Goal: Transaction & Acquisition: Purchase product/service

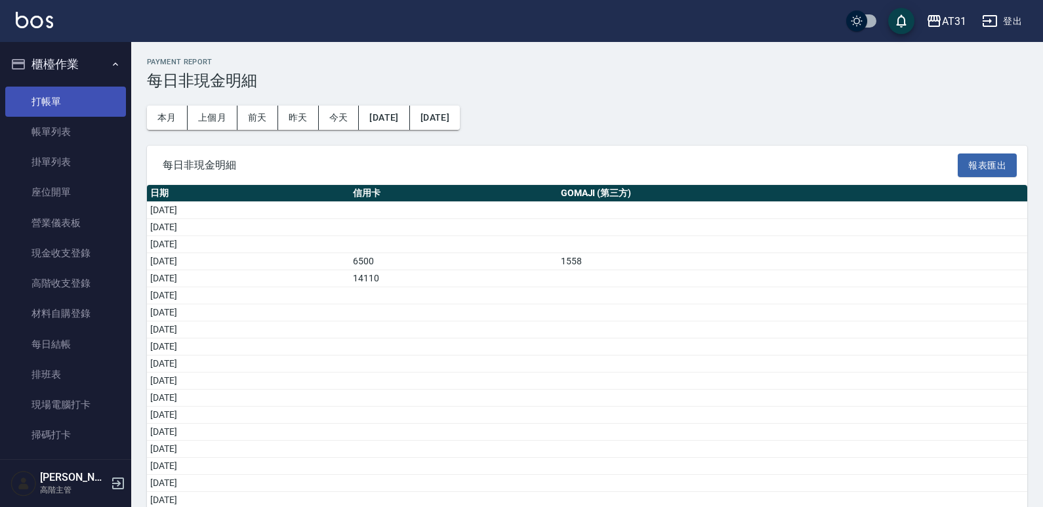
click at [75, 100] on link "打帳單" at bounding box center [65, 102] width 121 height 30
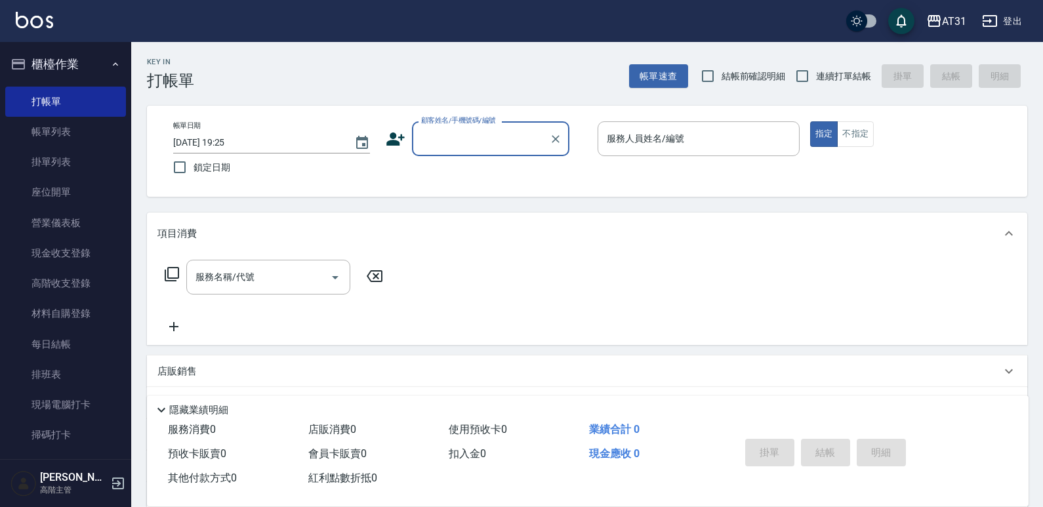
drag, startPoint x: 808, startPoint y: 79, endPoint x: 786, endPoint y: 93, distance: 26.2
click at [808, 80] on input "連續打單結帳" at bounding box center [803, 76] width 28 height 28
checkbox input "true"
click at [491, 146] on input "顧客姓名/手機號碼/編號" at bounding box center [481, 138] width 126 height 23
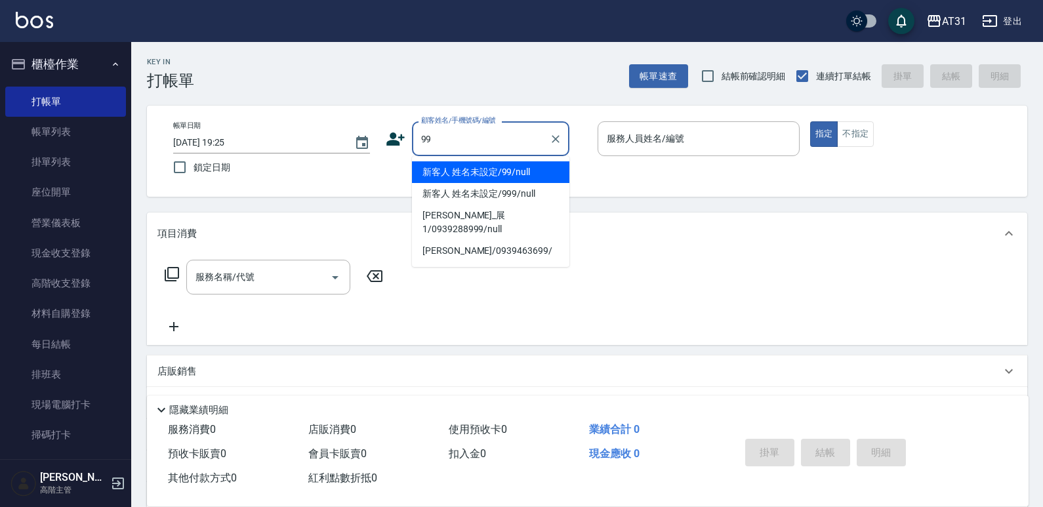
type input "新客人 姓名未設定/99/null"
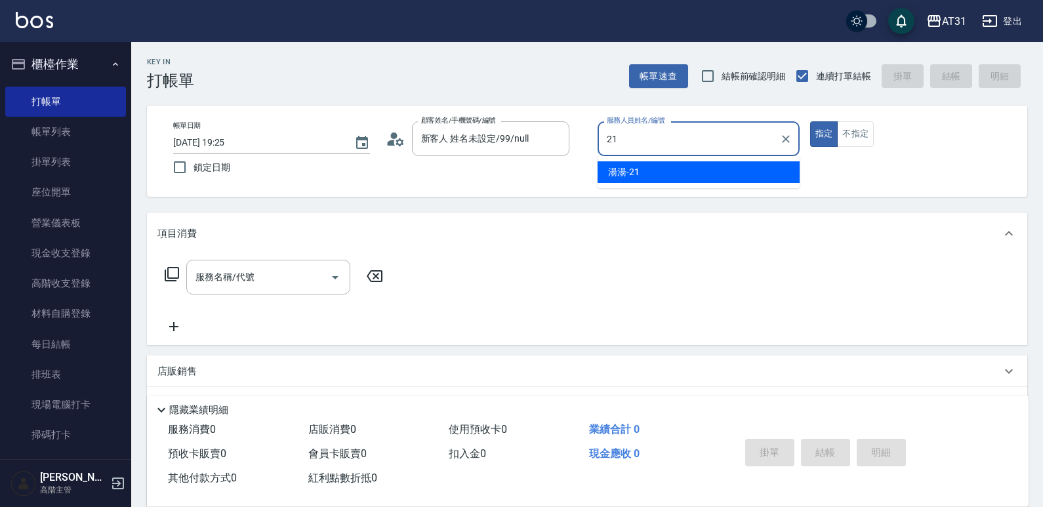
type input "湯湯-21"
type button "true"
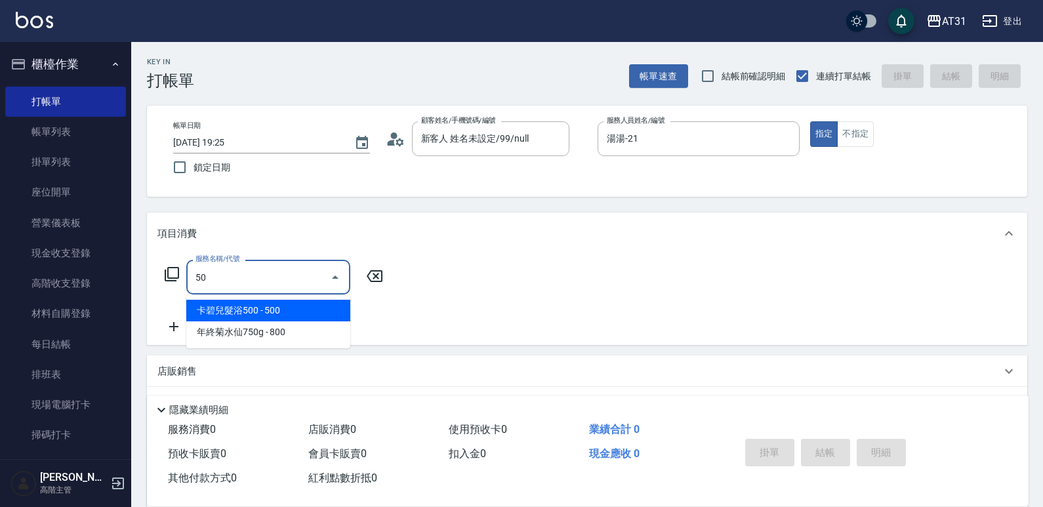
type input "501"
type input "160"
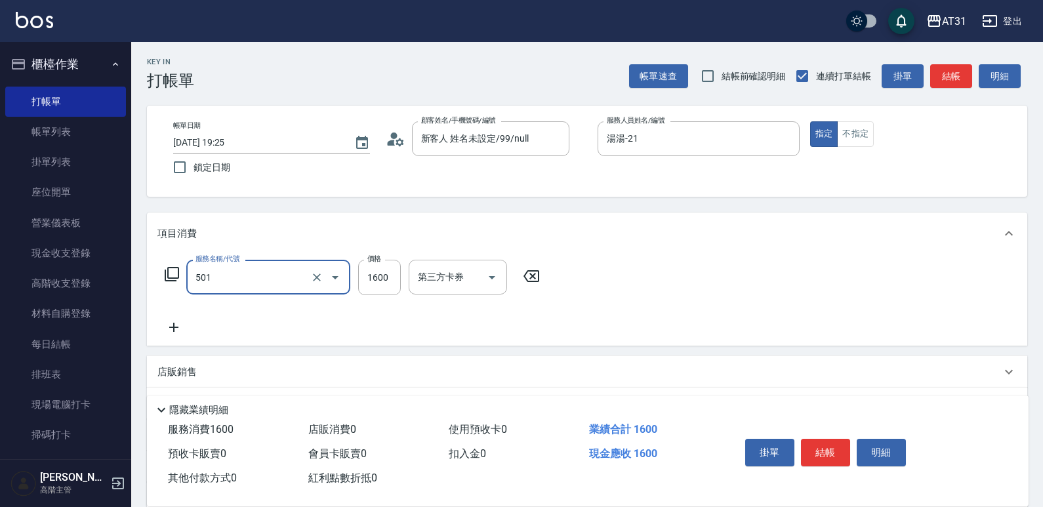
type input "染髮(501)"
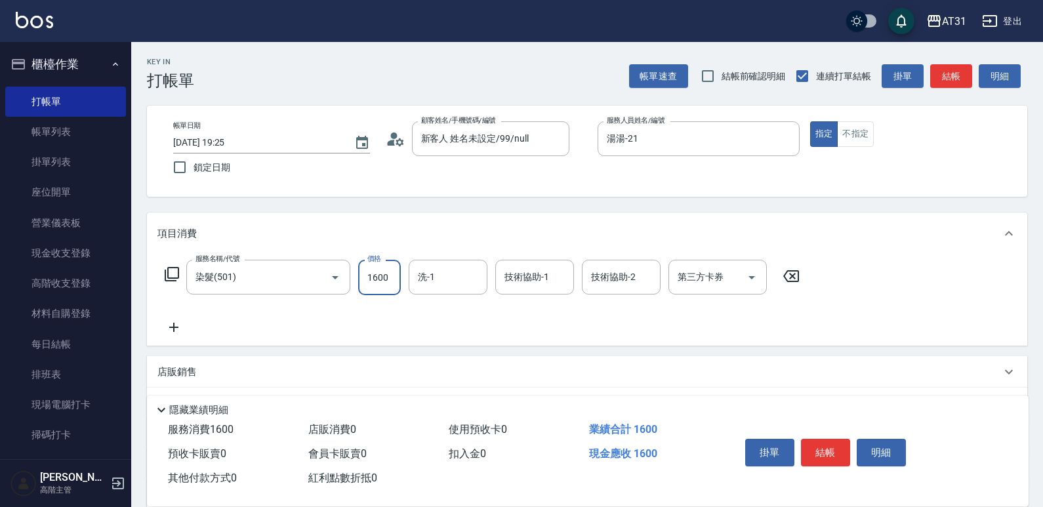
type input "0"
type input "25"
type input "20"
type input "250"
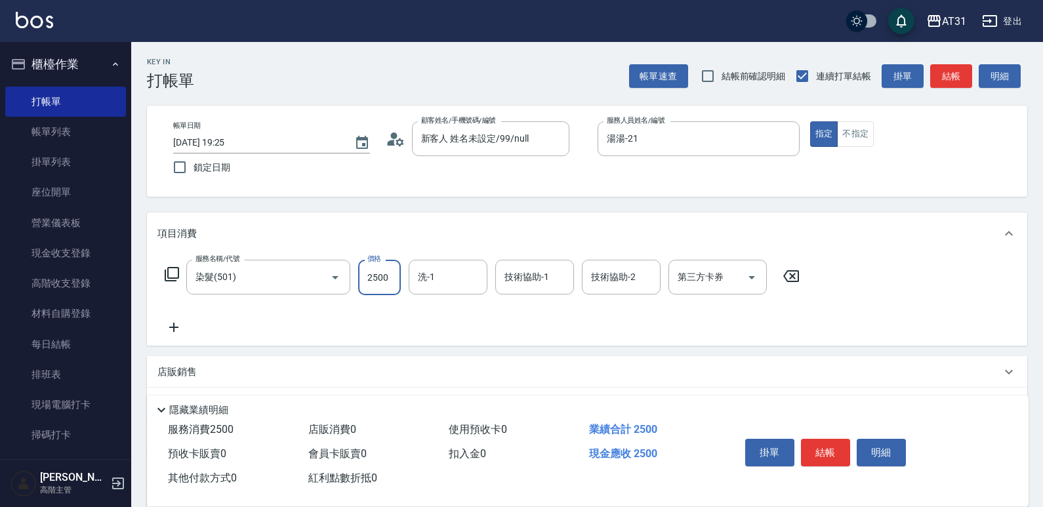
type input "2500"
type input "Lyan-45"
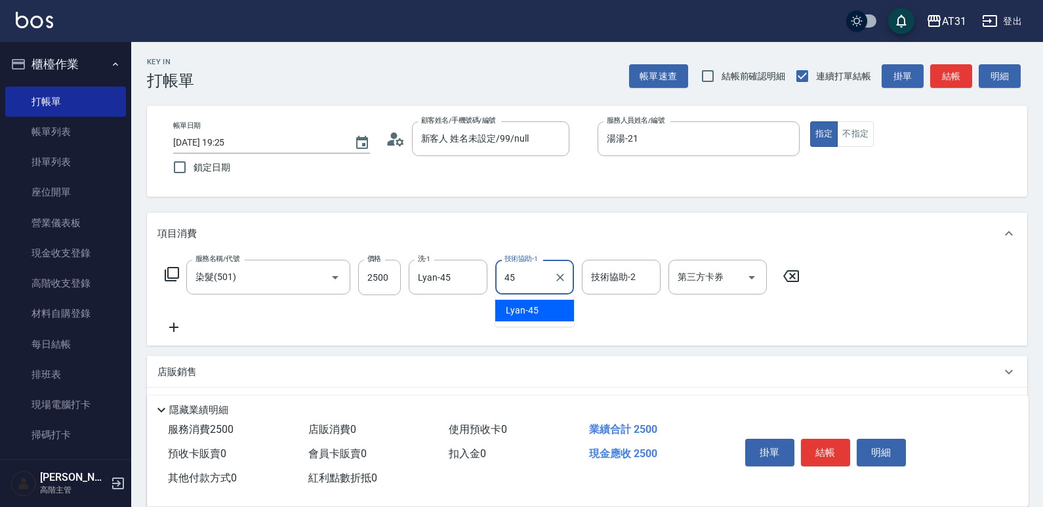
type input "Lyan-45"
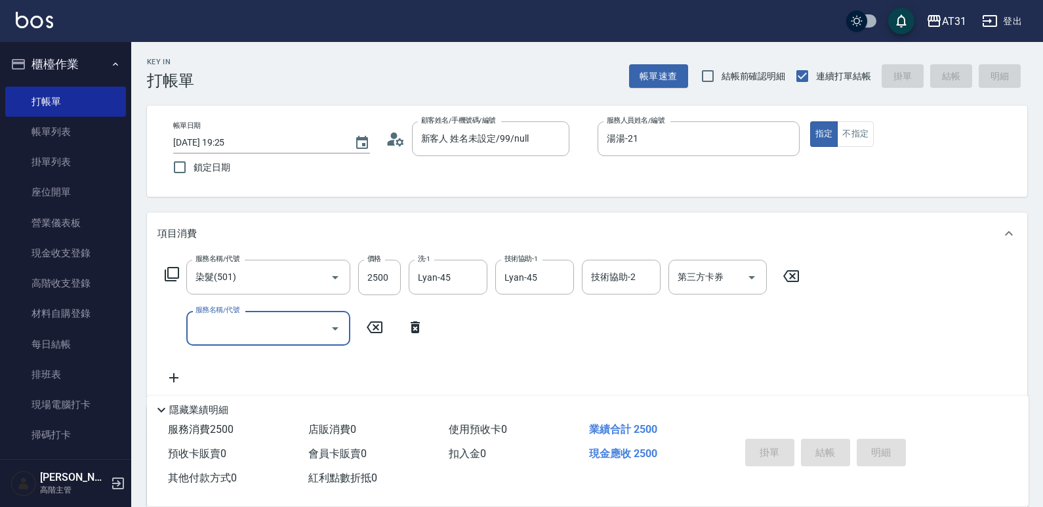
type input "0"
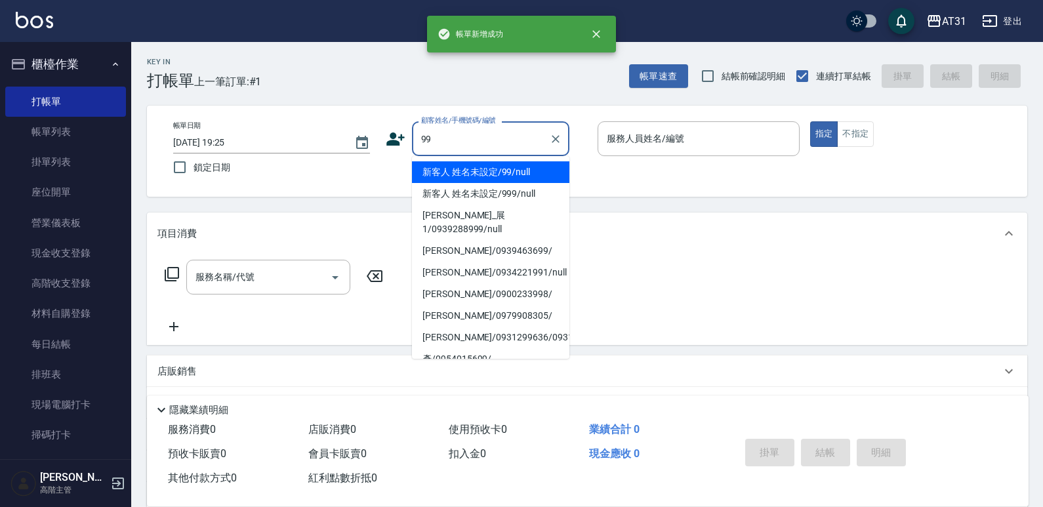
type input "新客人 姓名未設定/99/null"
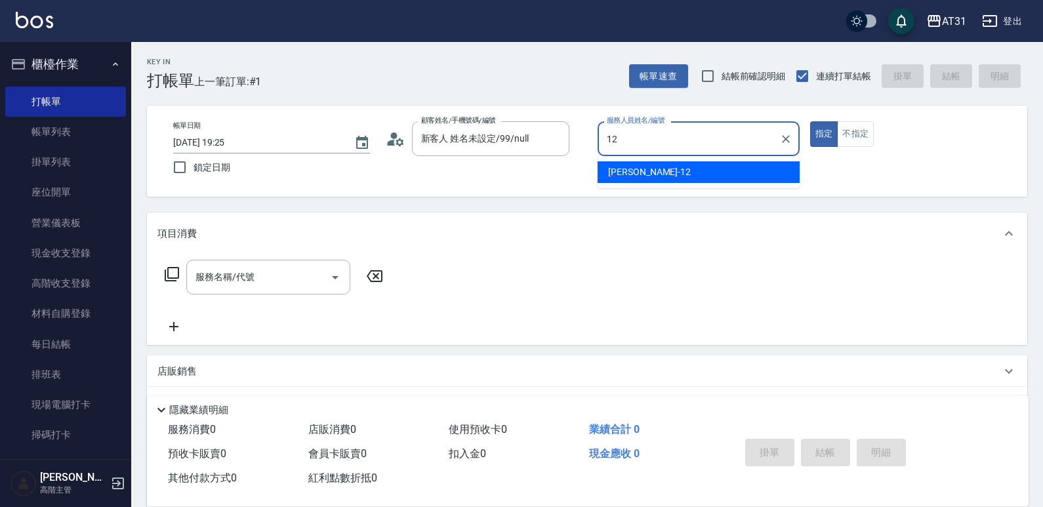
type input "[PERSON_NAME]-12"
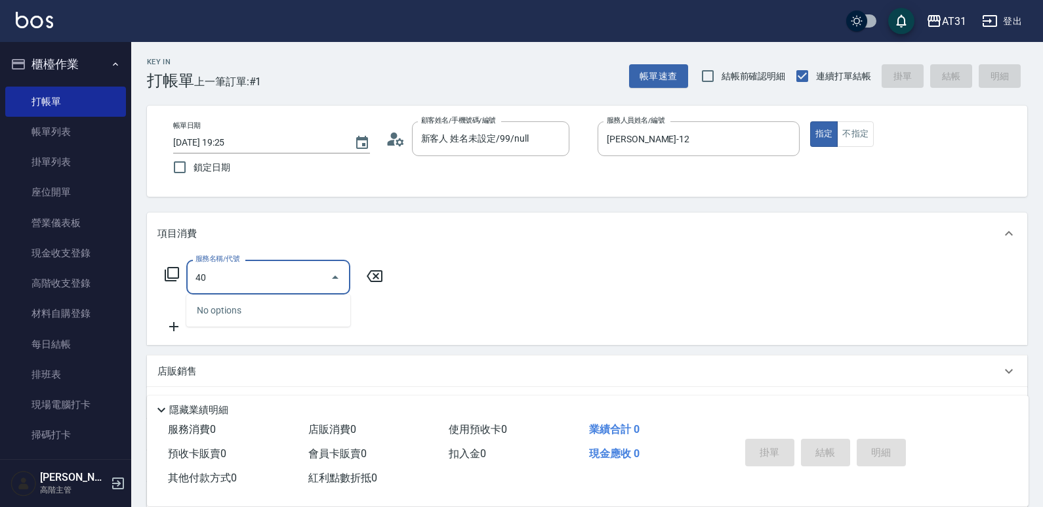
type input "401"
type input "20"
type input "剪髮(401)"
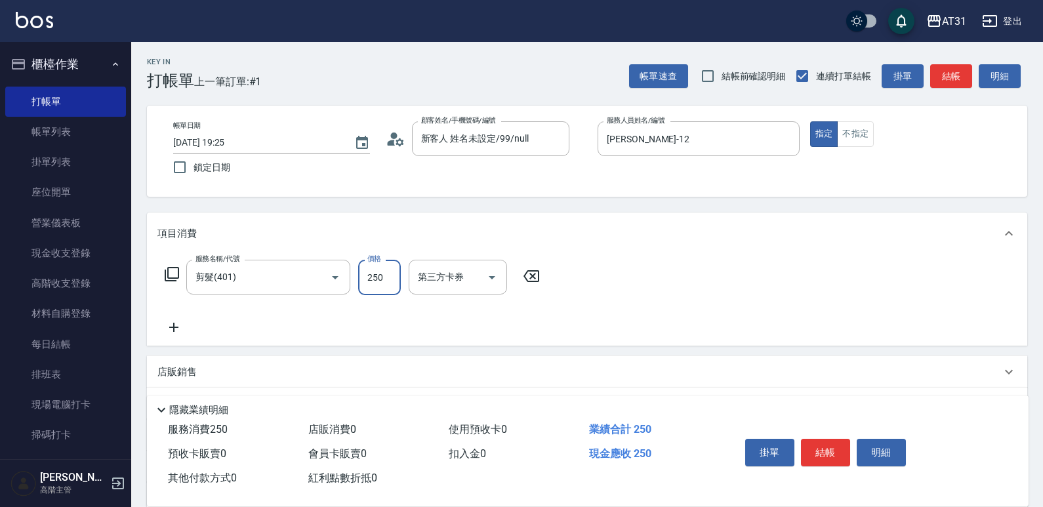
type input "0"
type input "65"
type input "60"
type input "650"
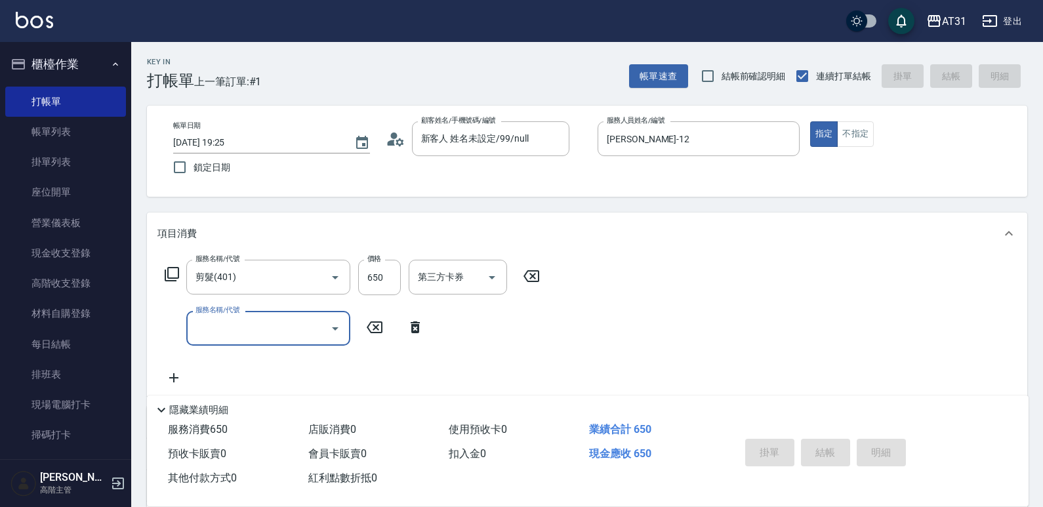
type input "0"
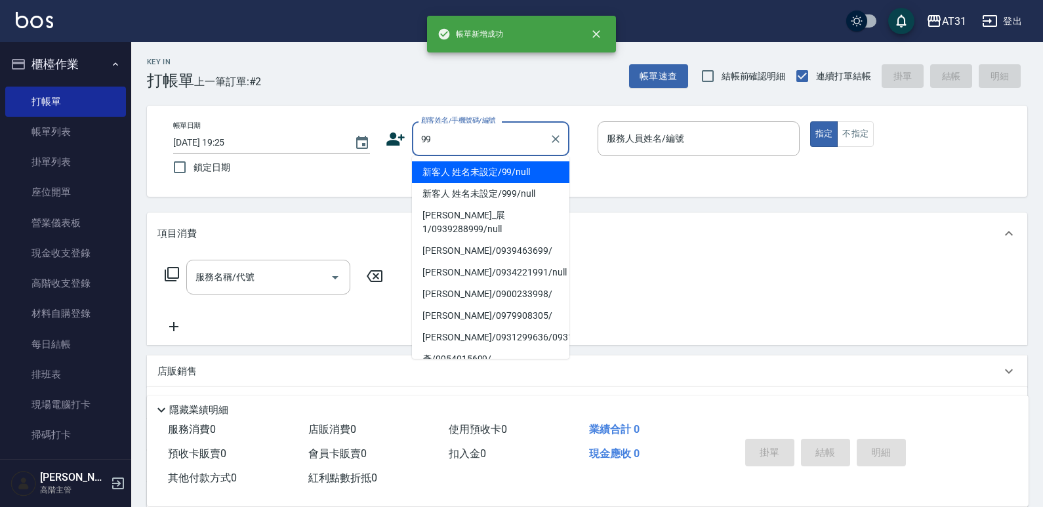
type input "新客人 姓名未設定/99/null"
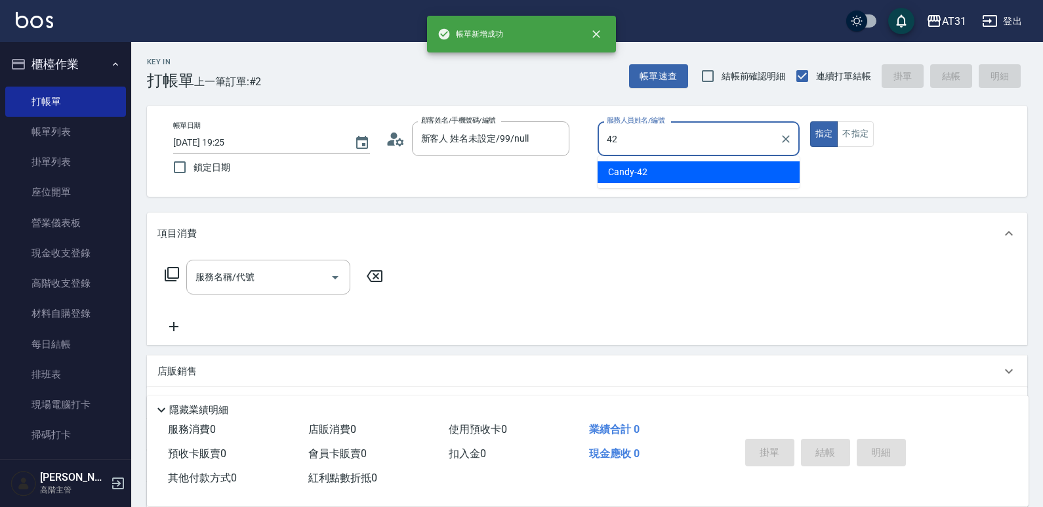
type input "Candy-42"
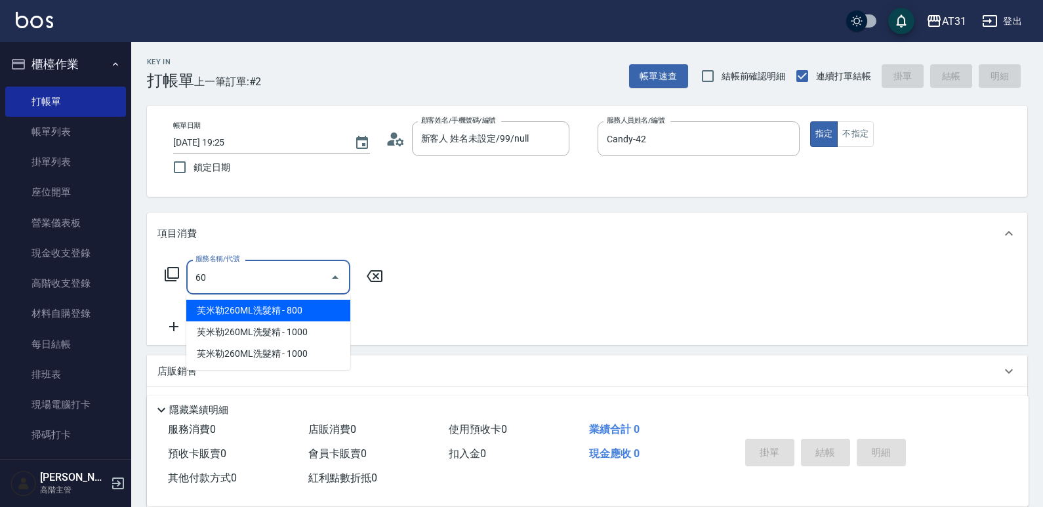
type input "609"
type input "110"
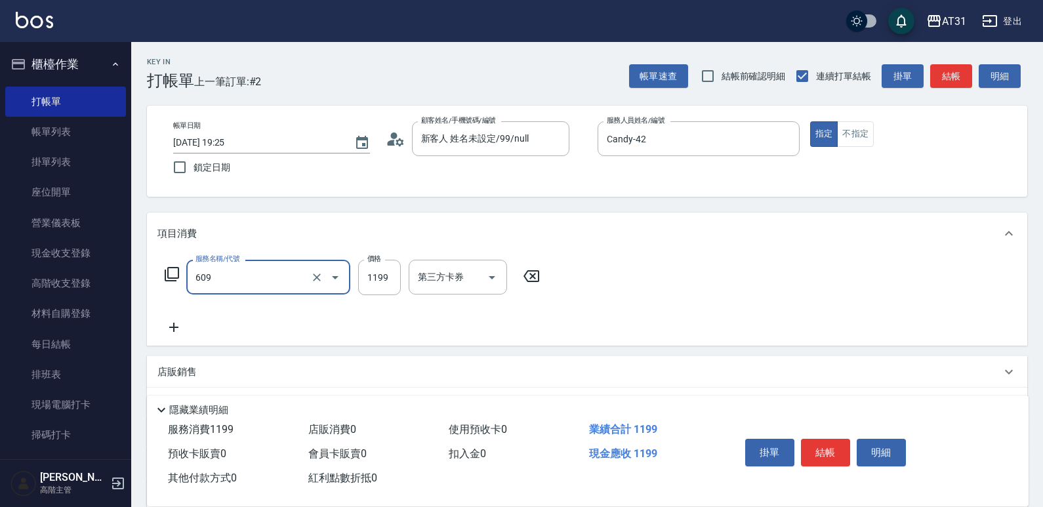
type input "自購三段(609)"
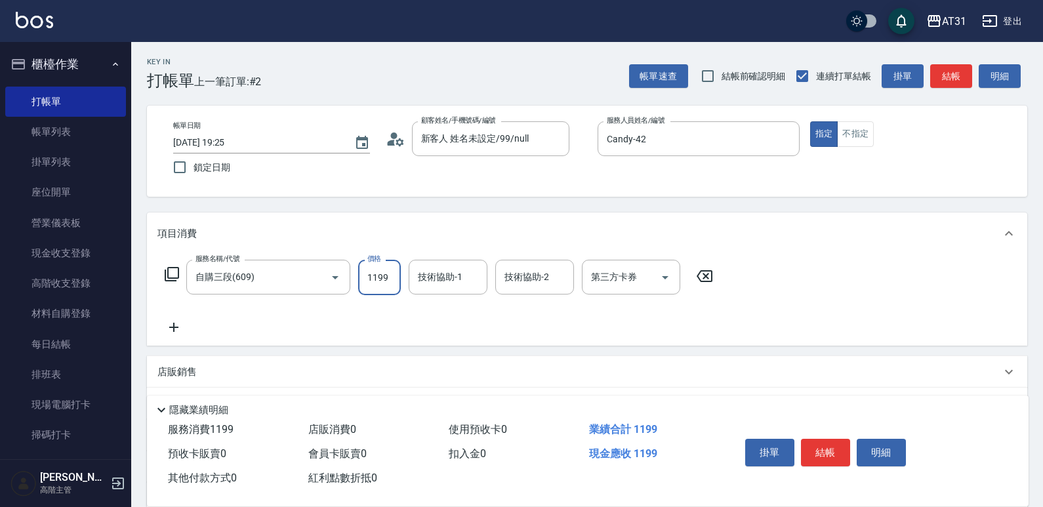
type input "0"
type input "21"
type input "20"
type input "210"
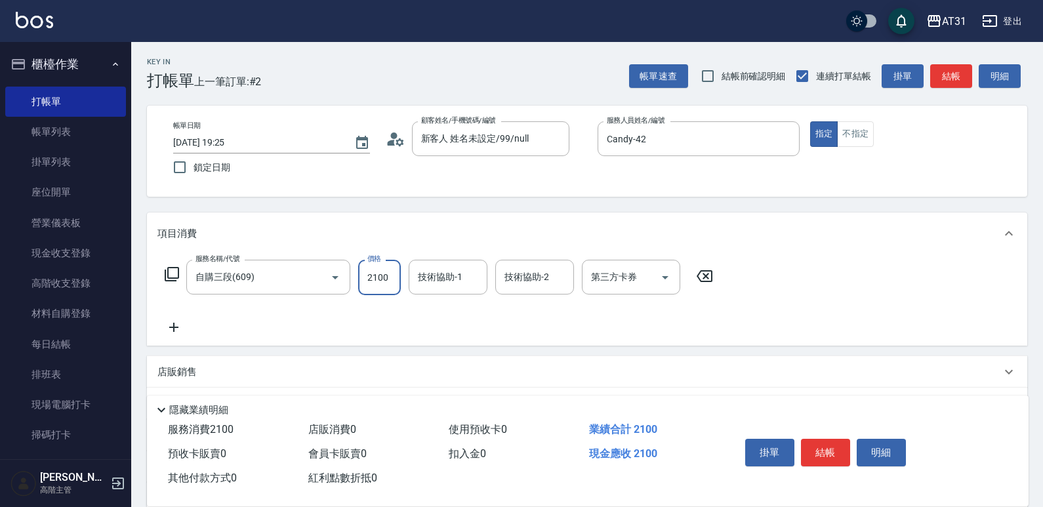
type input "2100"
type input "Lyan-45"
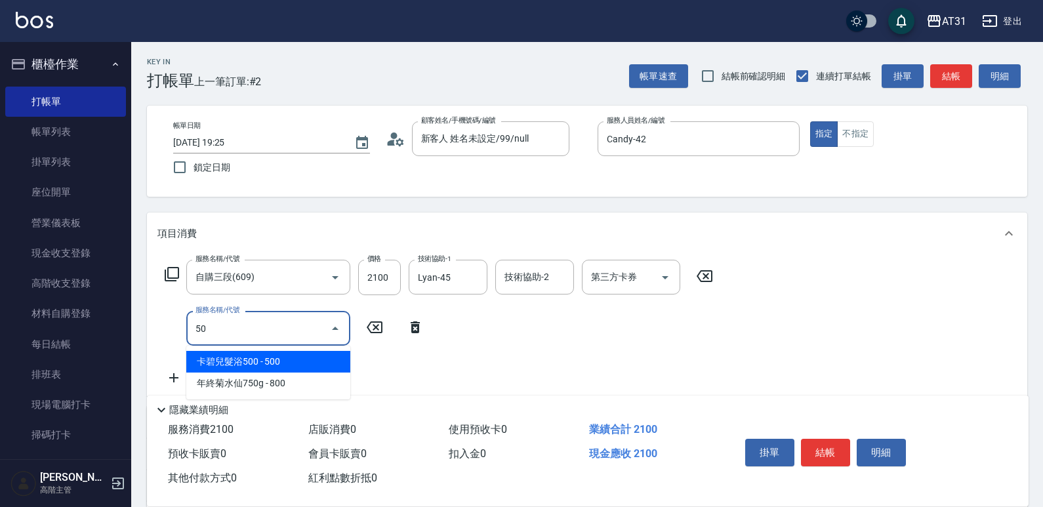
type input "501"
type input "370"
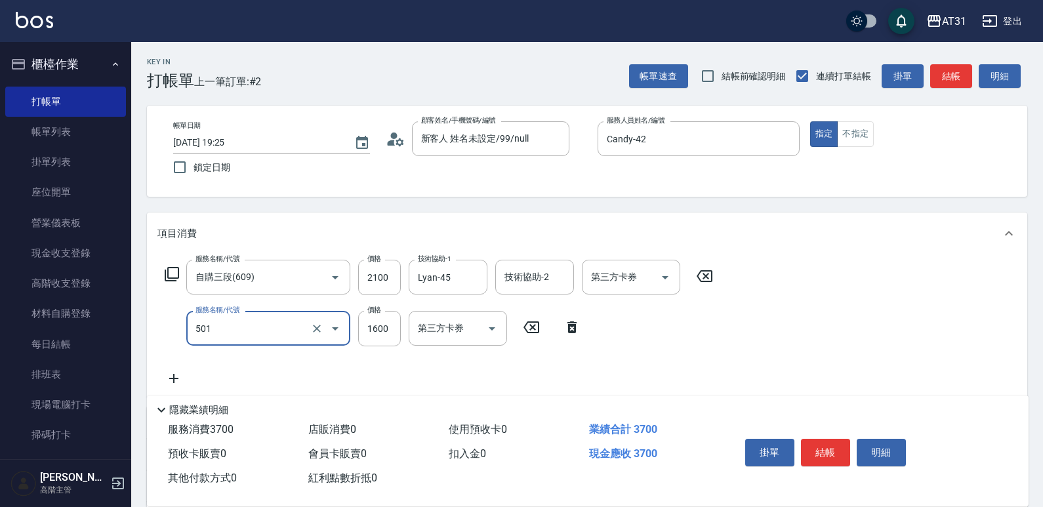
type input "染髮(501)"
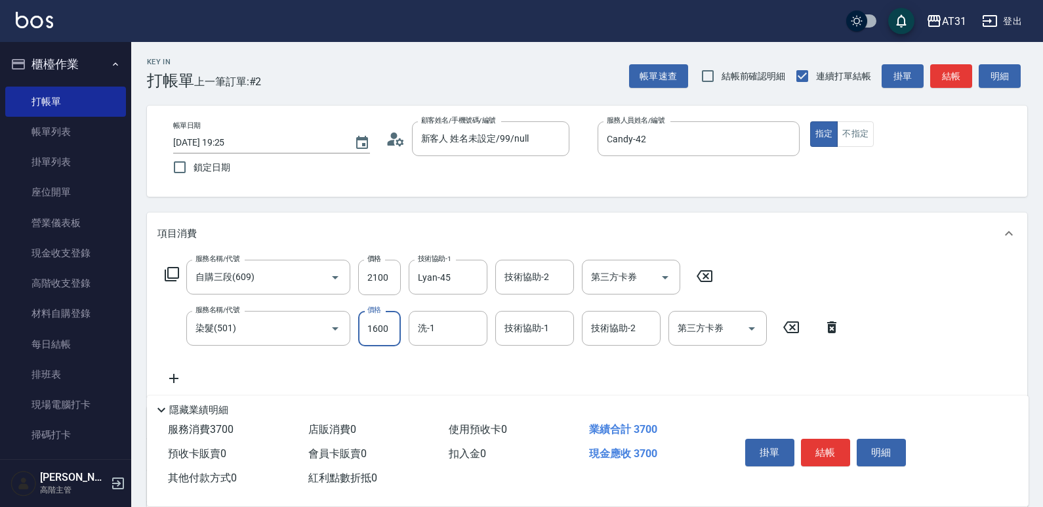
type input "210"
type input "15"
type input "220"
type input "158"
type input "360"
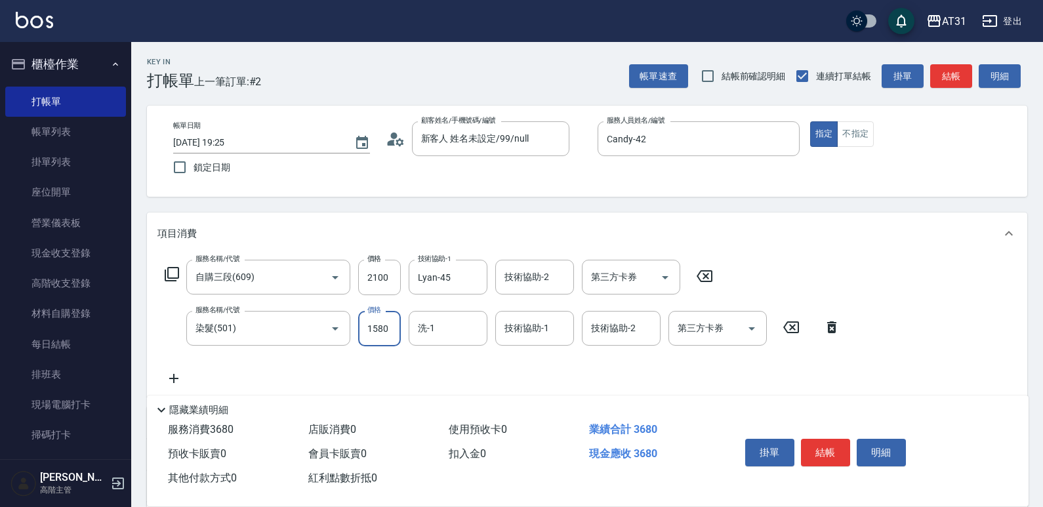
type input "1580"
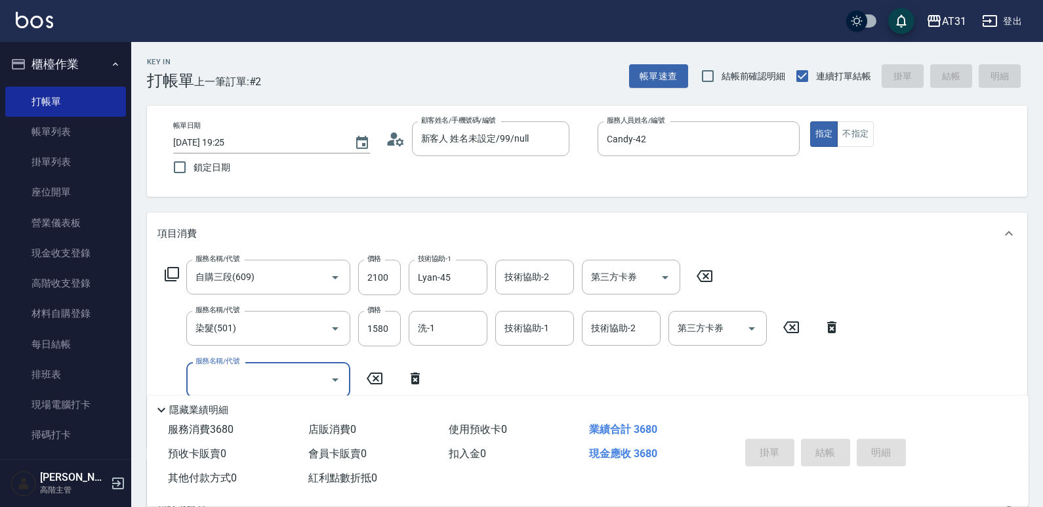
type input "0"
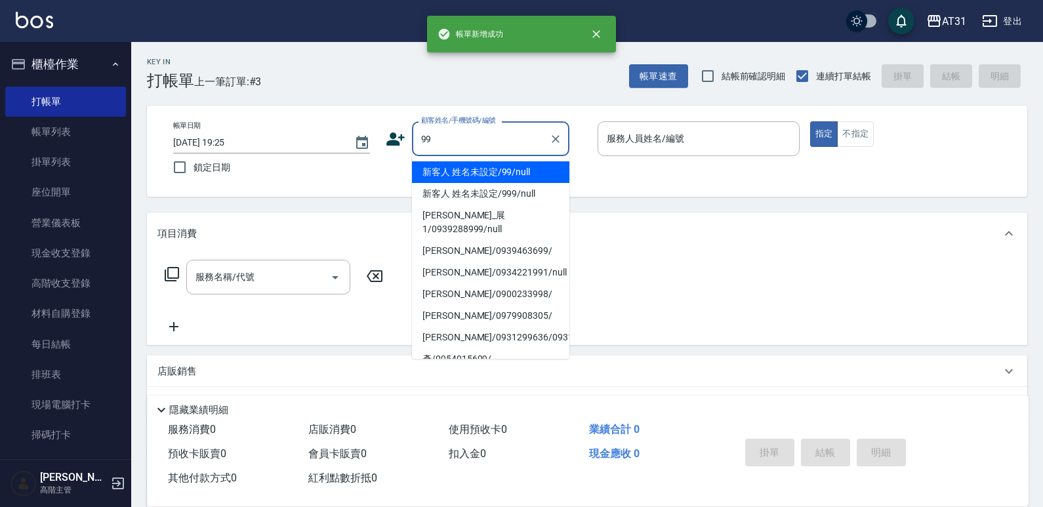
type input "新客人 姓名未設定/99/null"
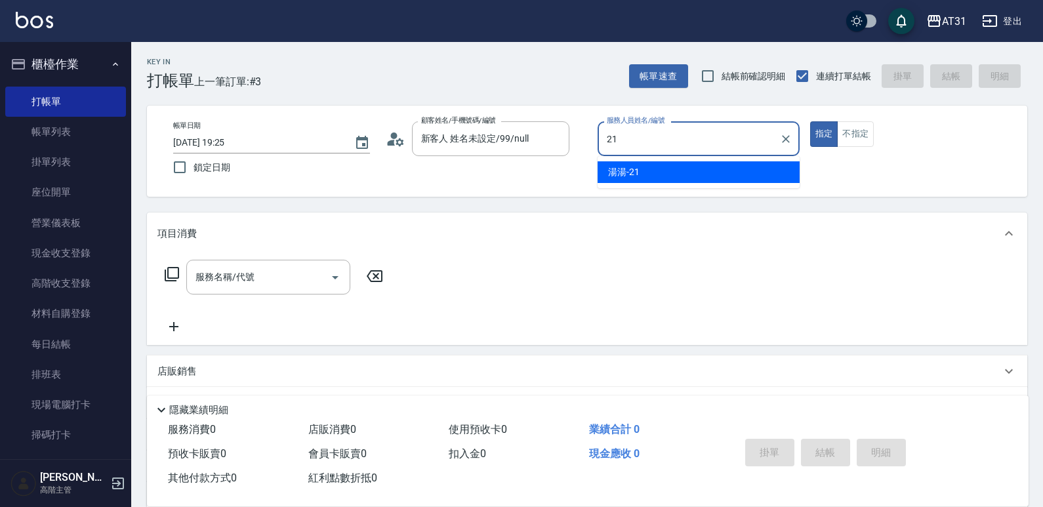
type input "湯湯-21"
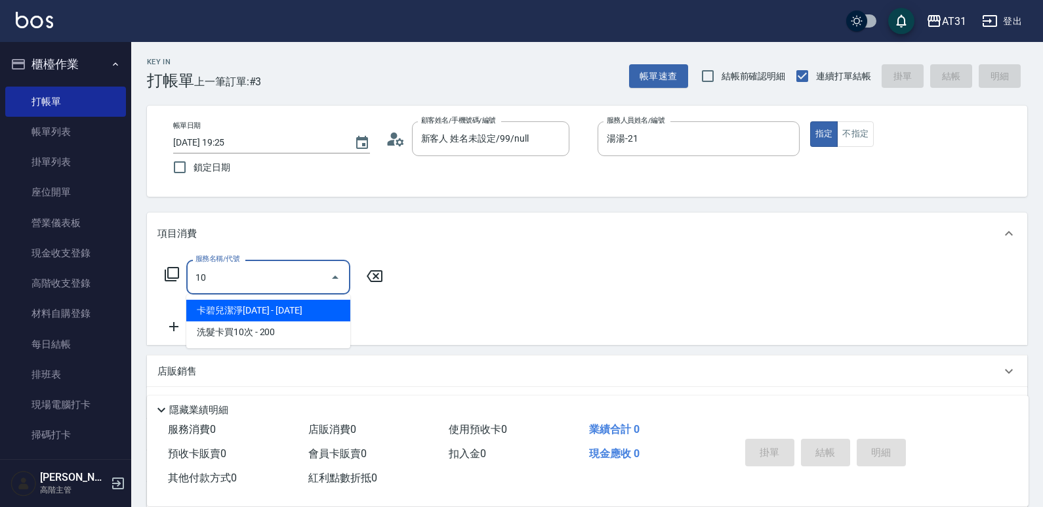
type input "101"
type input "70"
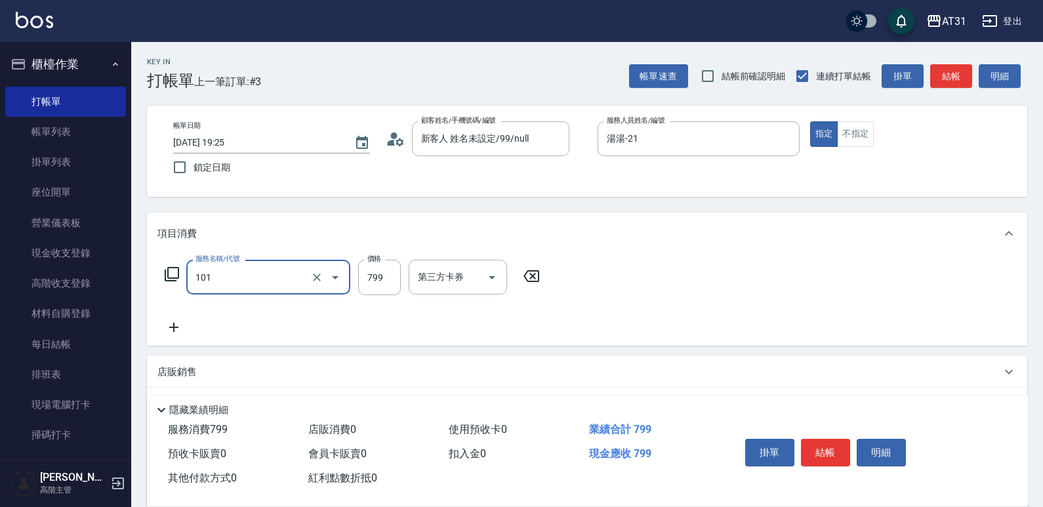
type input "洗+AB劑(101)"
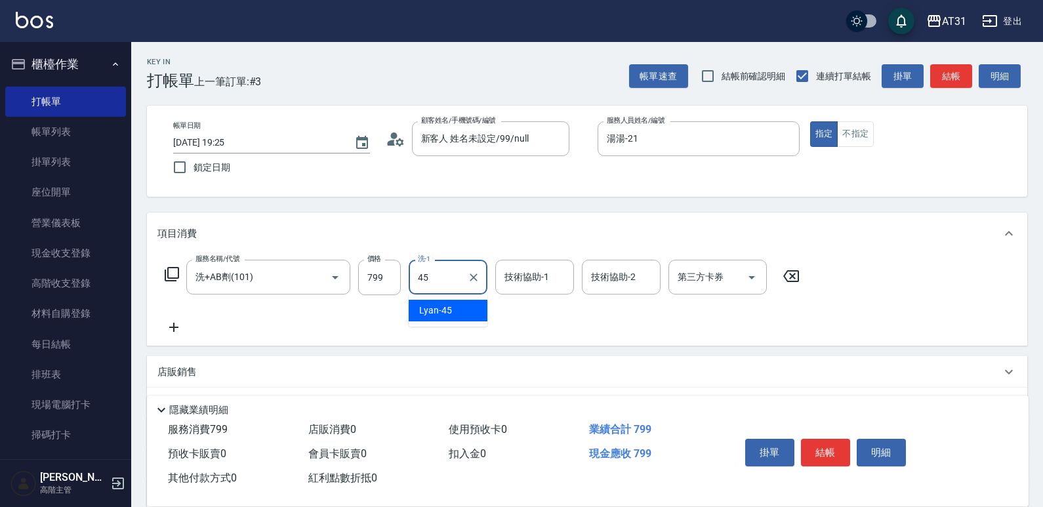
type input "Lyan-45"
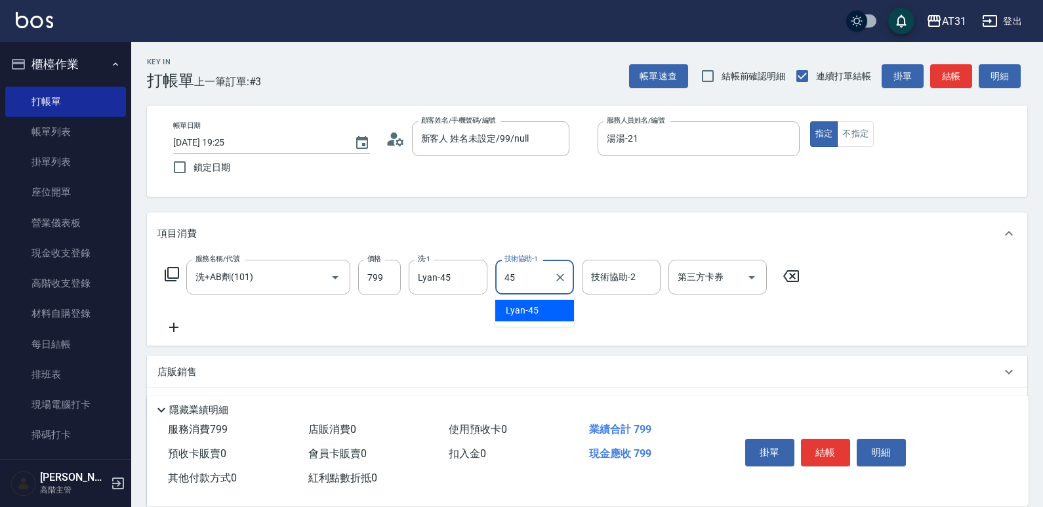
type input "Lyan-45"
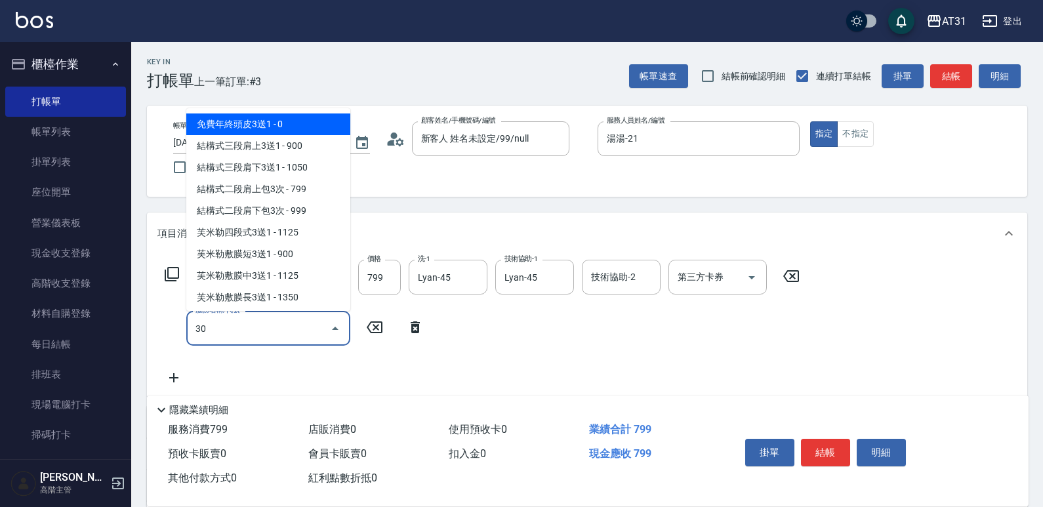
type input "301"
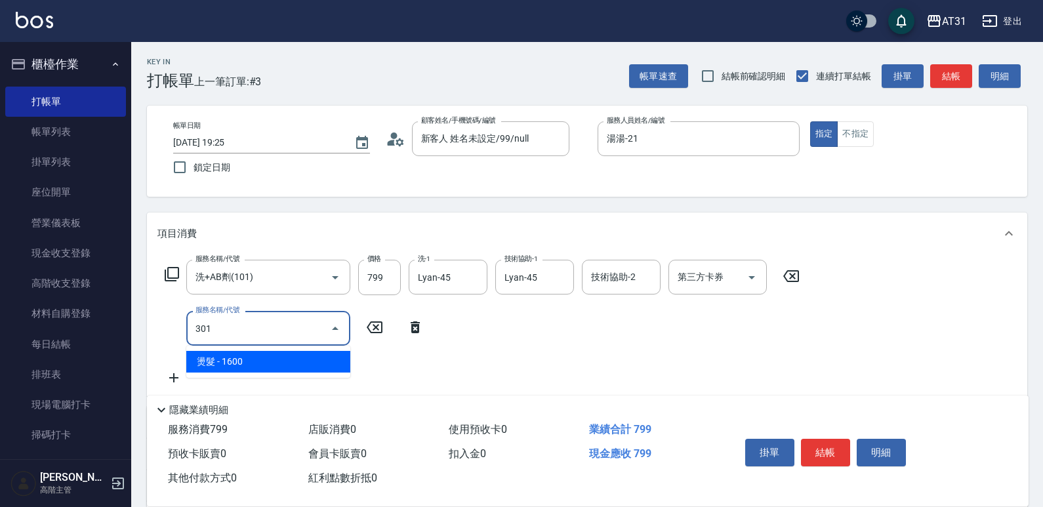
type input "230"
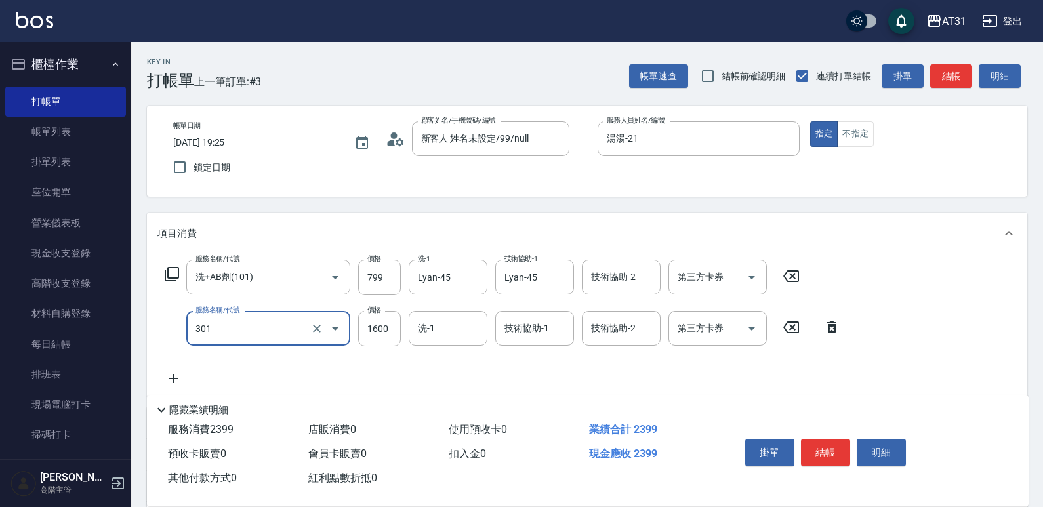
type input "燙髮(301)"
type input "80"
type input "138"
type input "90"
type input "1388"
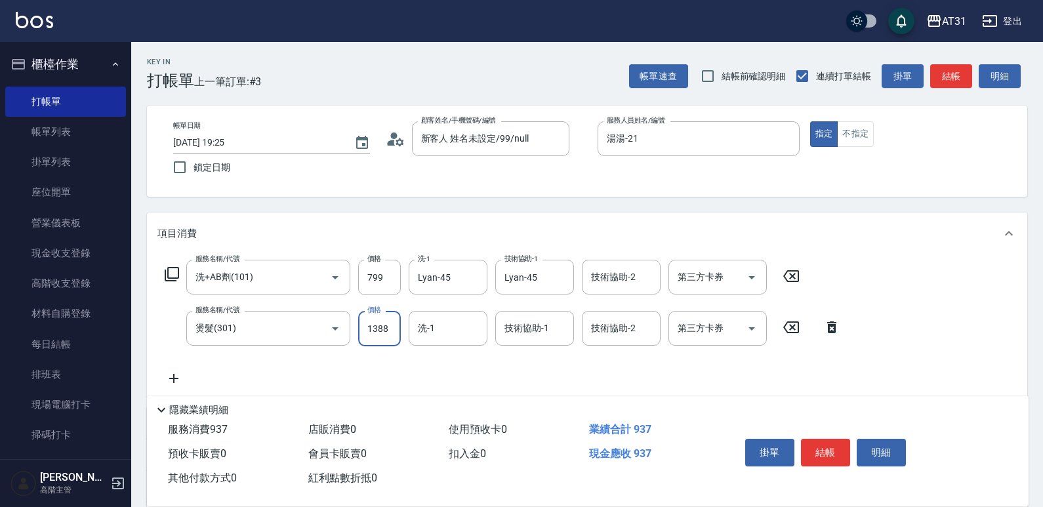
type input "210"
type input "1388"
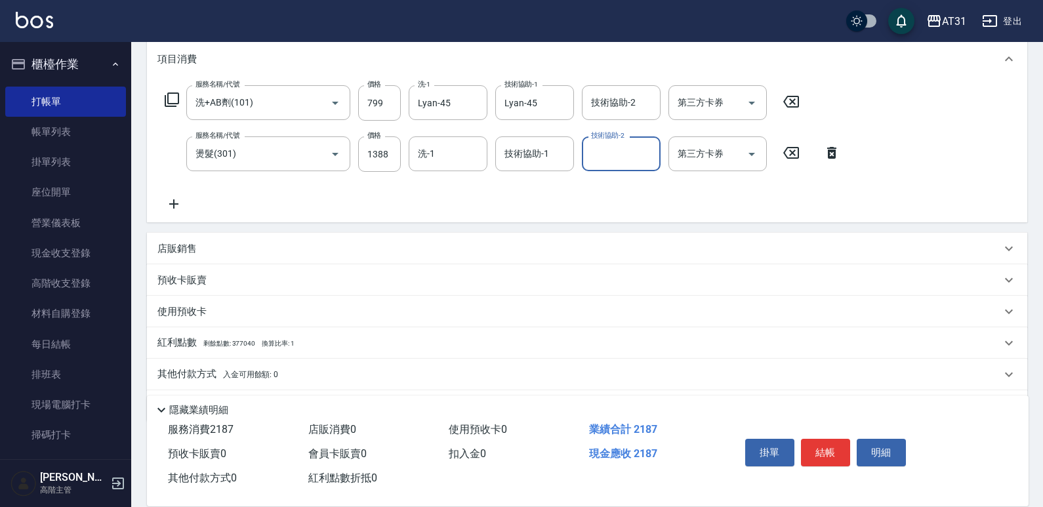
scroll to position [197, 0]
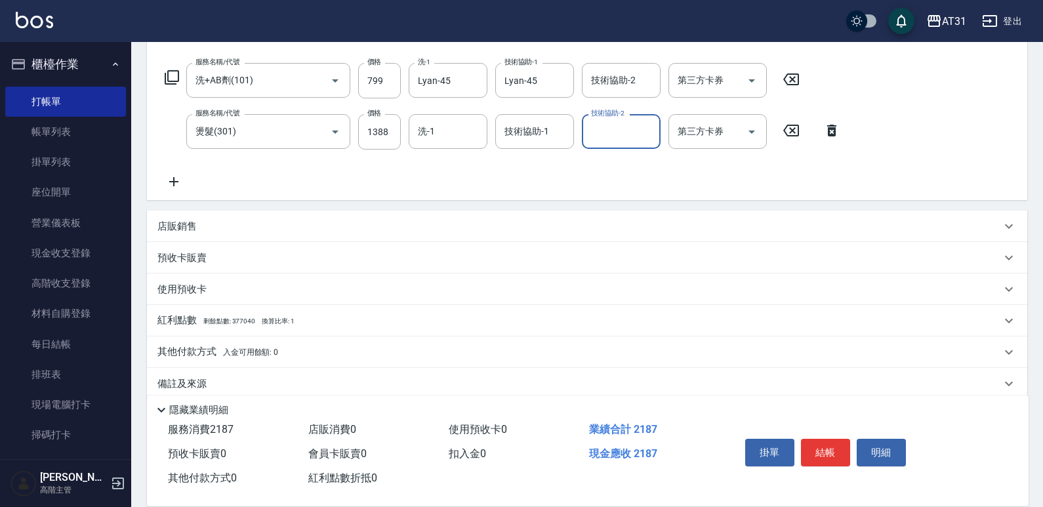
click at [223, 351] on span "入金可用餘額: 0" at bounding box center [251, 352] width 56 height 9
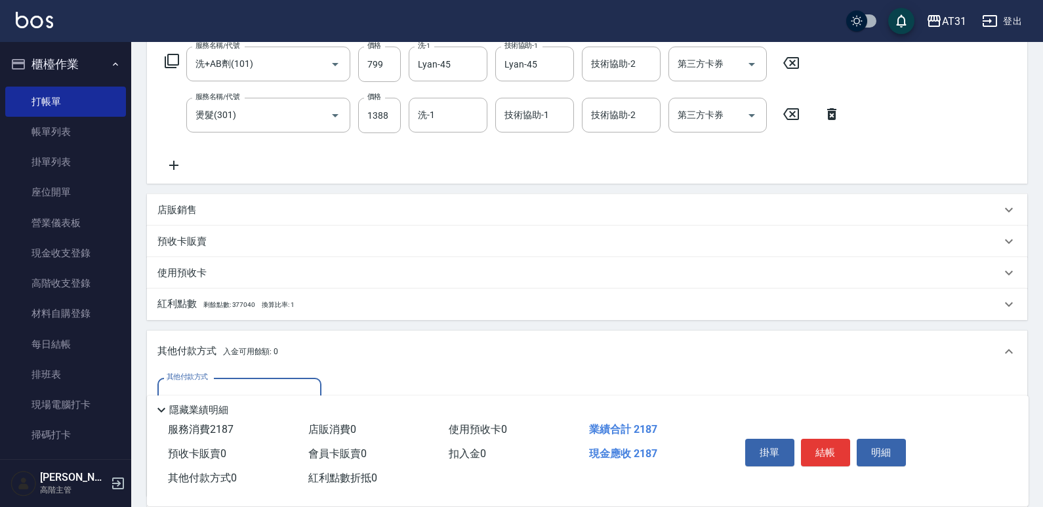
scroll to position [0, 0]
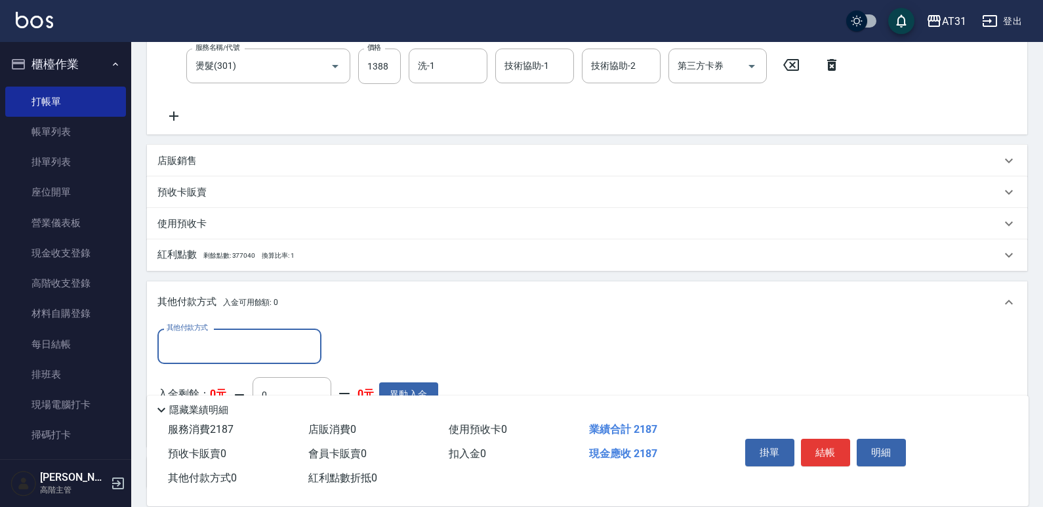
click at [228, 342] on input "其他付款方式" at bounding box center [239, 346] width 152 height 23
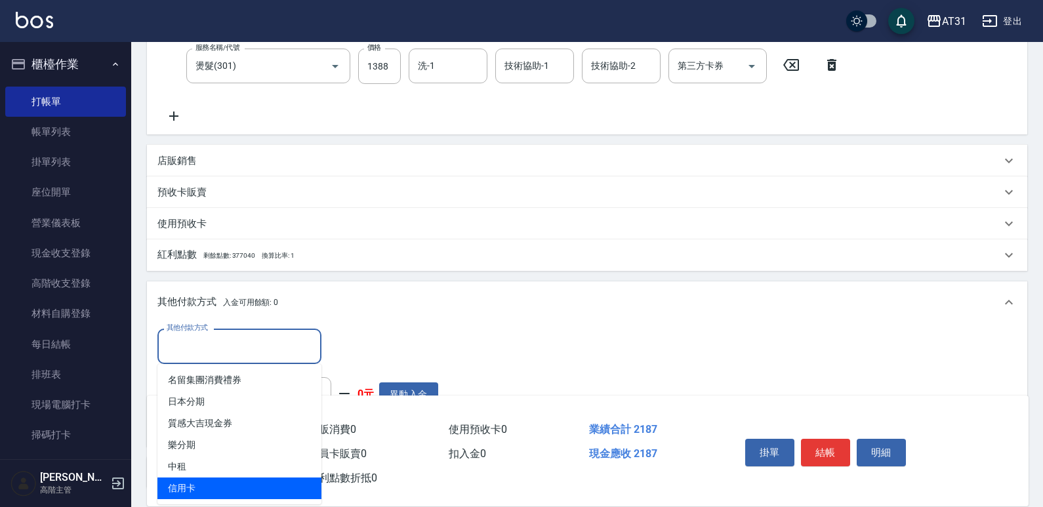
click at [240, 484] on span "信用卡" at bounding box center [239, 489] width 164 height 22
type input "信用卡"
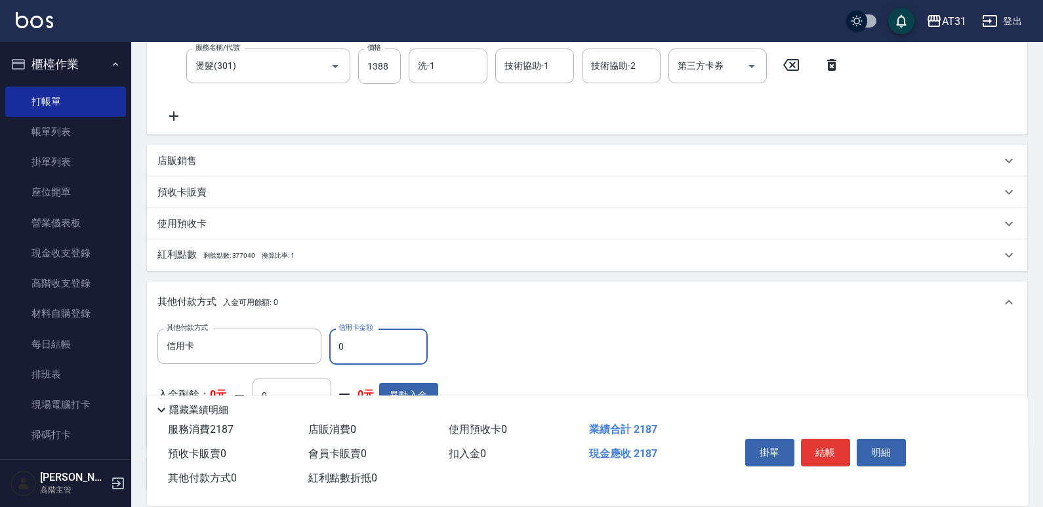
drag, startPoint x: 350, startPoint y: 348, endPoint x: 332, endPoint y: 348, distance: 17.7
click at [332, 348] on input "0" at bounding box center [378, 346] width 98 height 35
type input "218"
type input "190"
type input "2187"
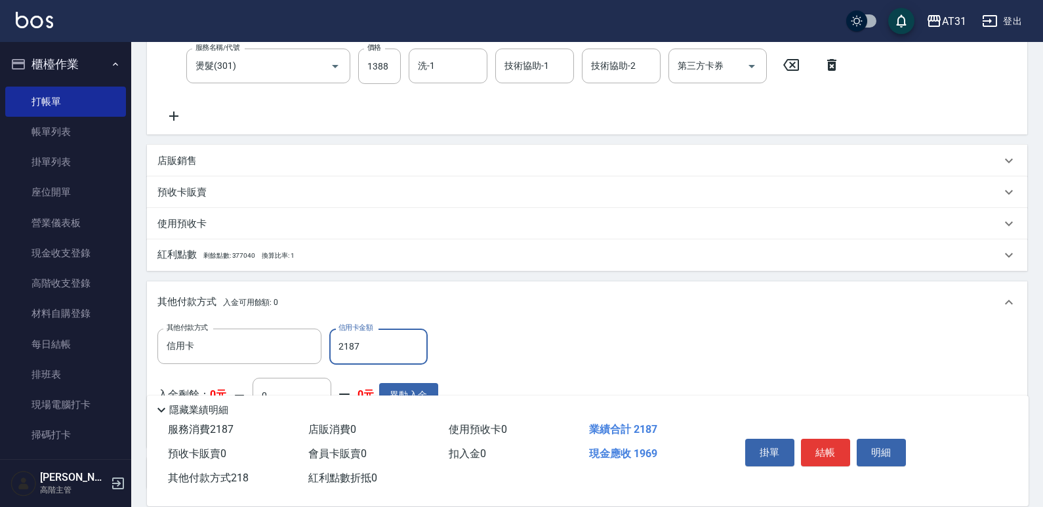
type input "0"
type input "2187"
click at [838, 441] on button "結帳" at bounding box center [825, 453] width 49 height 28
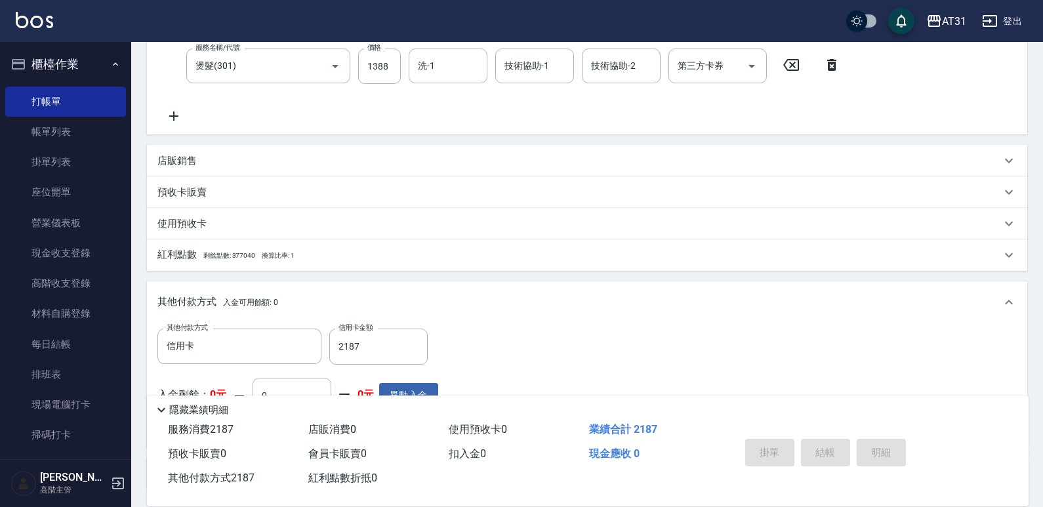
type input "[DATE] 19:26"
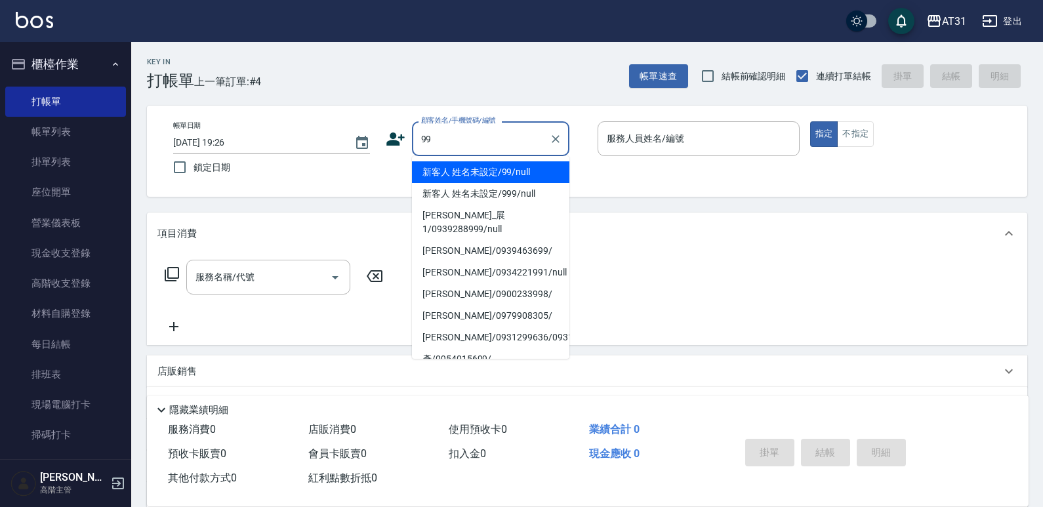
type input "新客人 姓名未設定/99/null"
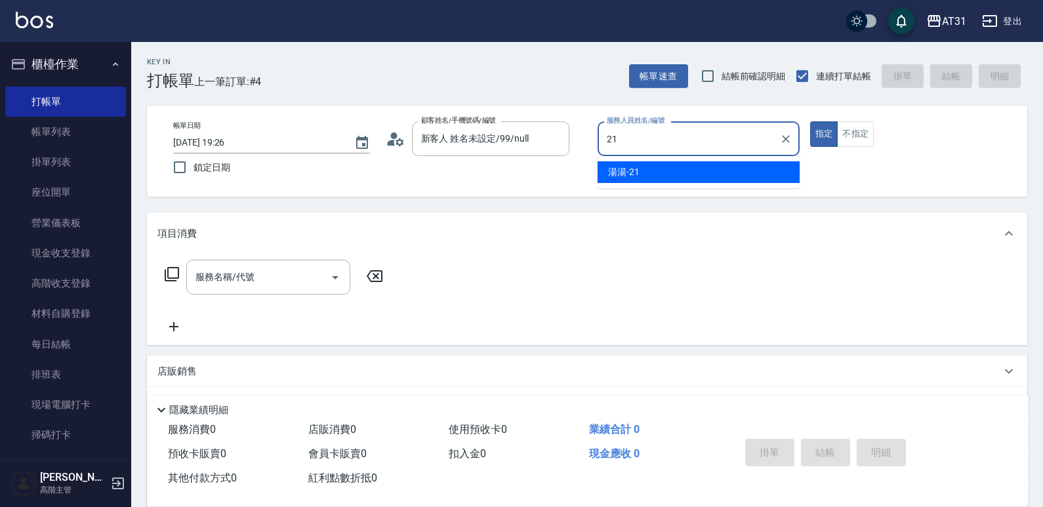
type input "湯湯-21"
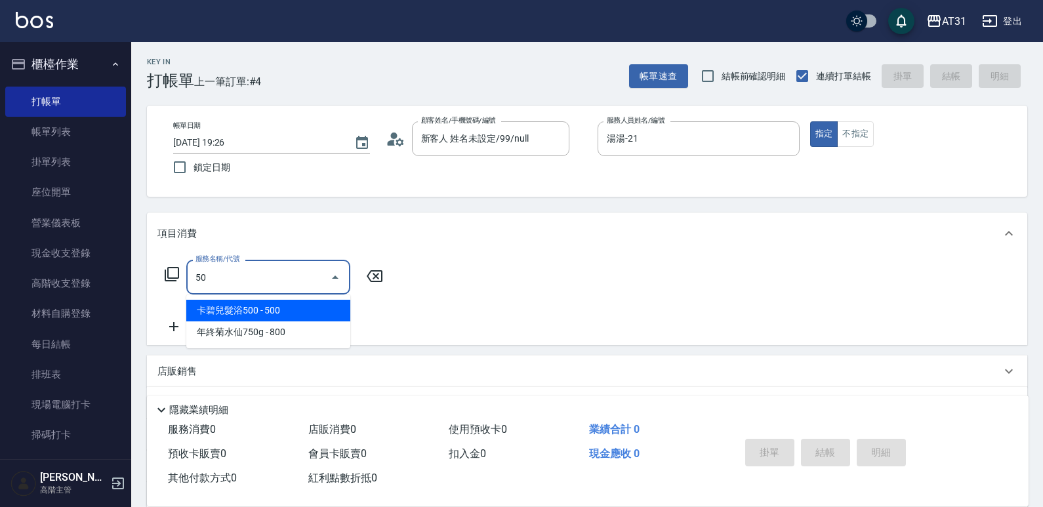
type input "501"
type input "160"
type input "染髮(501)"
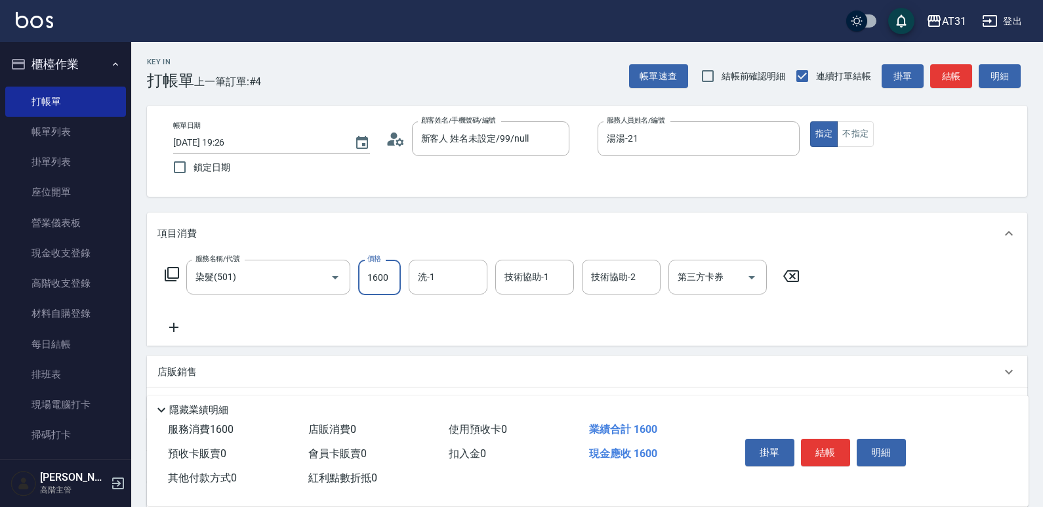
type input "0"
type input "30"
type input "3000"
type input "300"
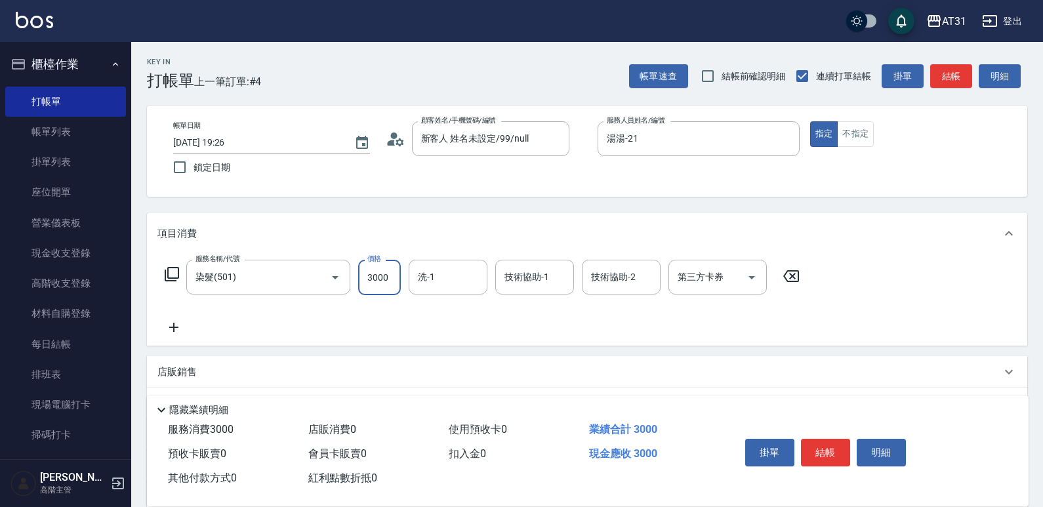
type input "3000"
type input "Lyan-45"
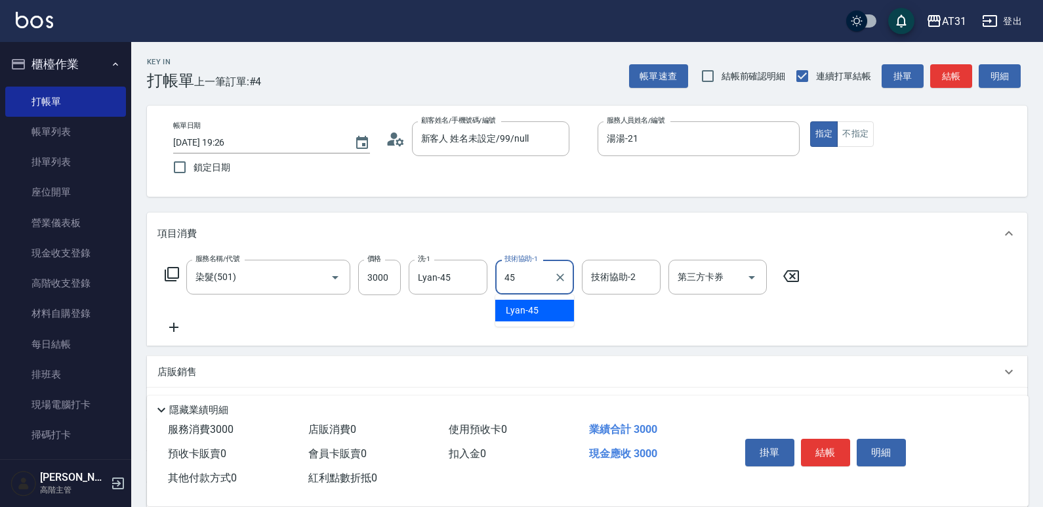
type input "Lyan-45"
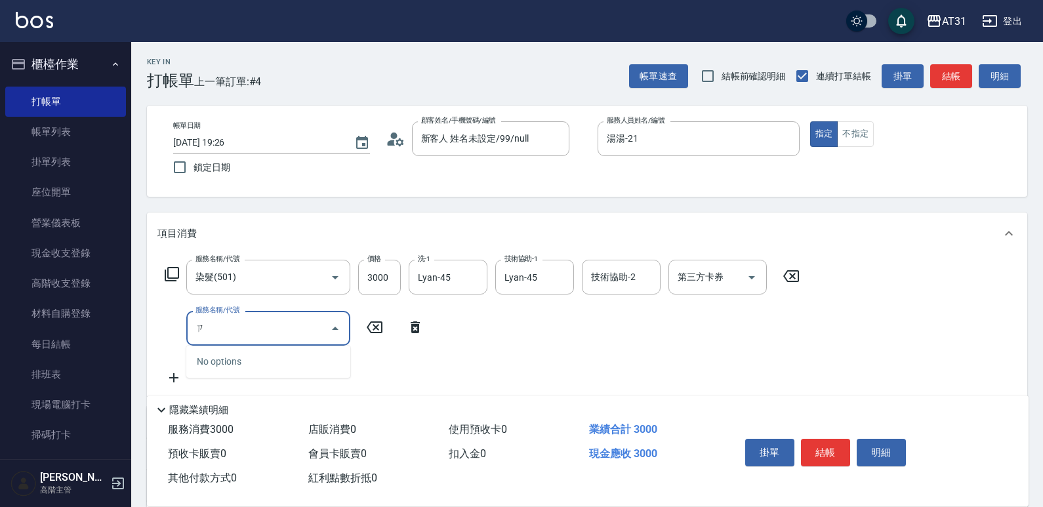
type input "自"
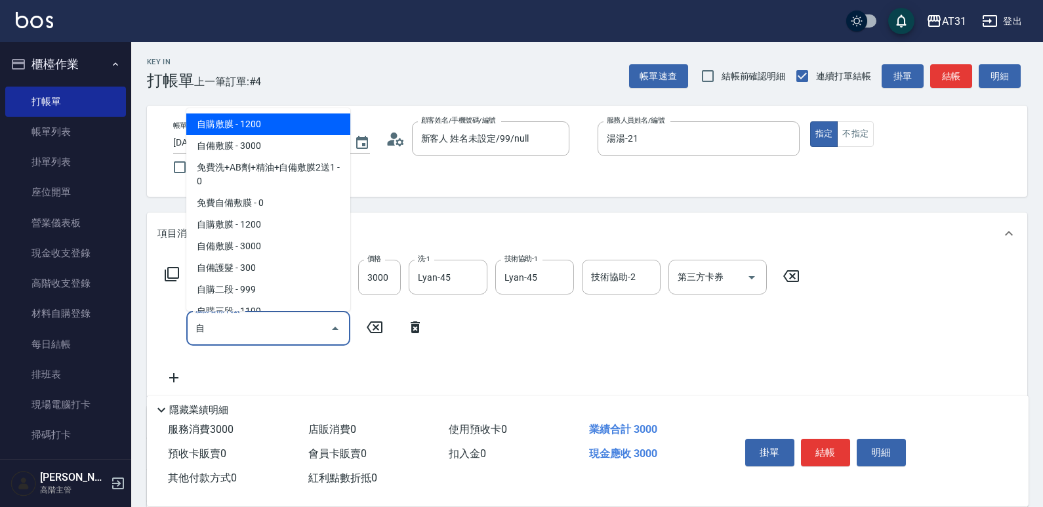
click at [292, 335] on input "自" at bounding box center [258, 328] width 133 height 23
click at [240, 132] on span "自購敷膜 - 1200" at bounding box center [268, 125] width 164 height 22
type input "420"
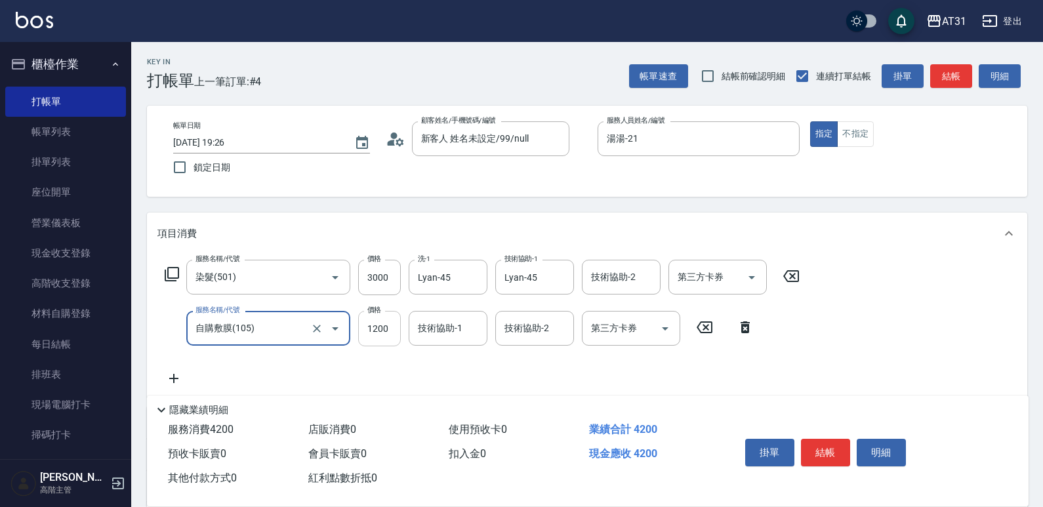
type input "自購敷膜(105)"
type input "2"
type input "300"
type input "210"
type input "510"
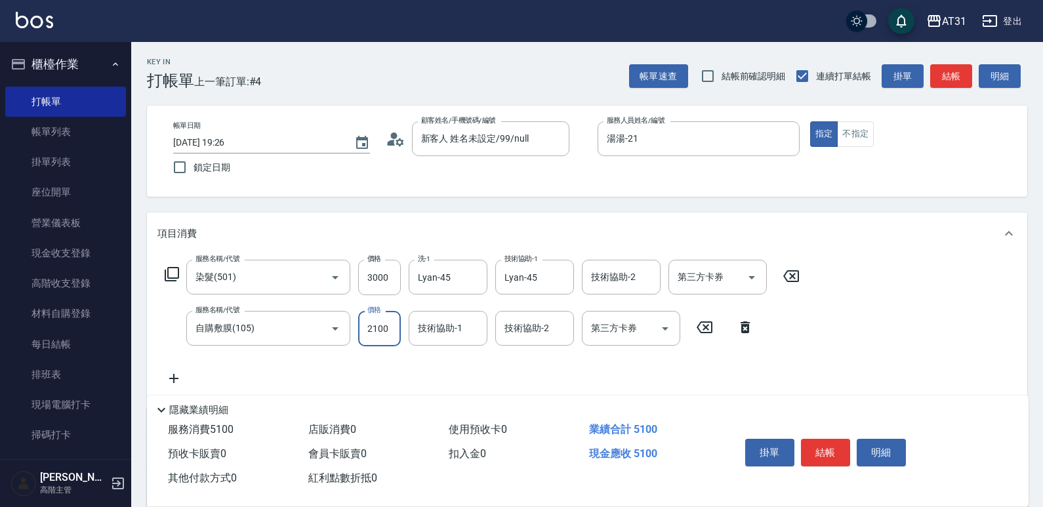
type input "2100"
type input "Lyan-45"
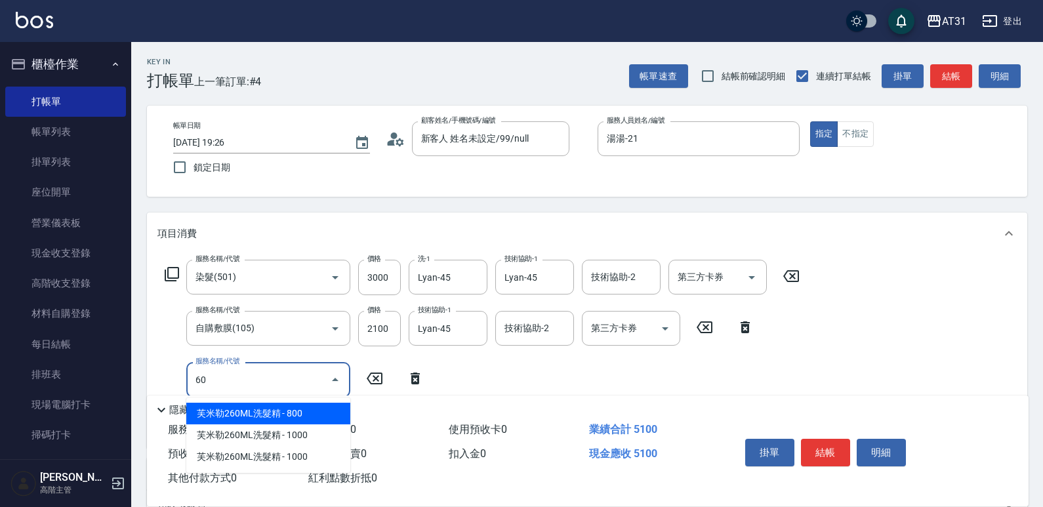
type input "601"
type input "540"
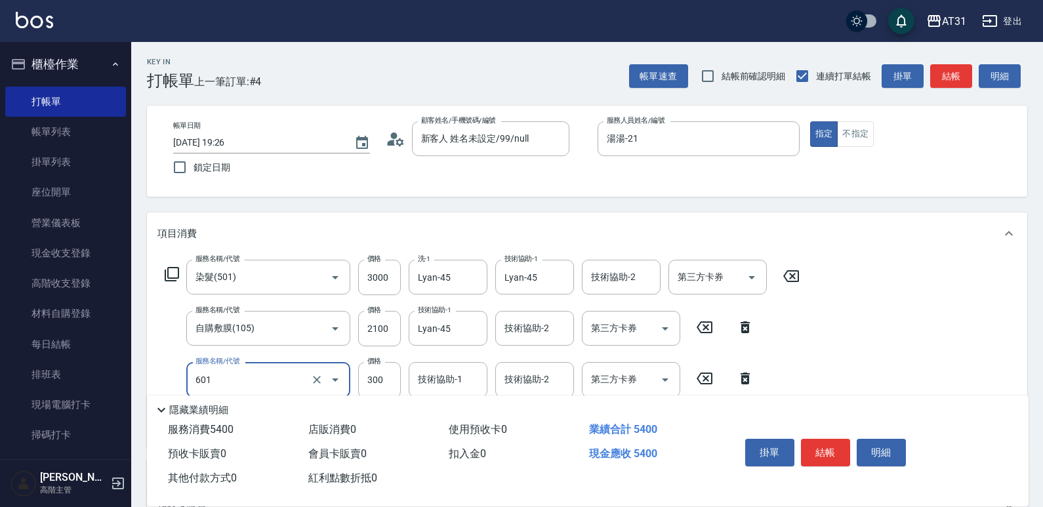
type input "自備護髮(601)"
type input "510"
type input "0"
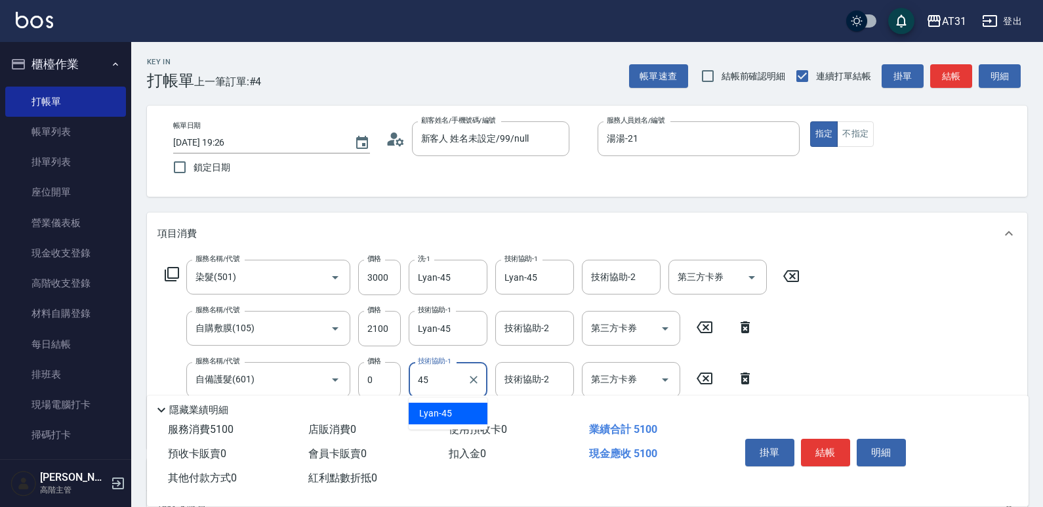
type input "Lyan-45"
click at [373, 276] on input "3000" at bounding box center [379, 277] width 43 height 35
drag, startPoint x: 367, startPoint y: 260, endPoint x: 412, endPoint y: 285, distance: 51.1
click at [368, 260] on label "價格" at bounding box center [374, 259] width 14 height 10
click at [368, 260] on input "3000" at bounding box center [379, 277] width 43 height 35
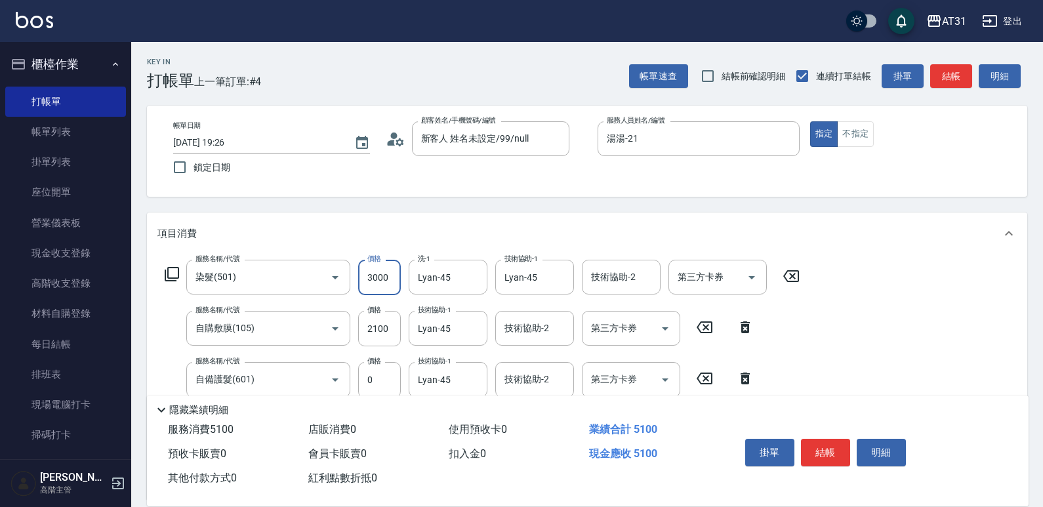
type input "2"
type input "210"
type input "29"
type input "230"
type input "290"
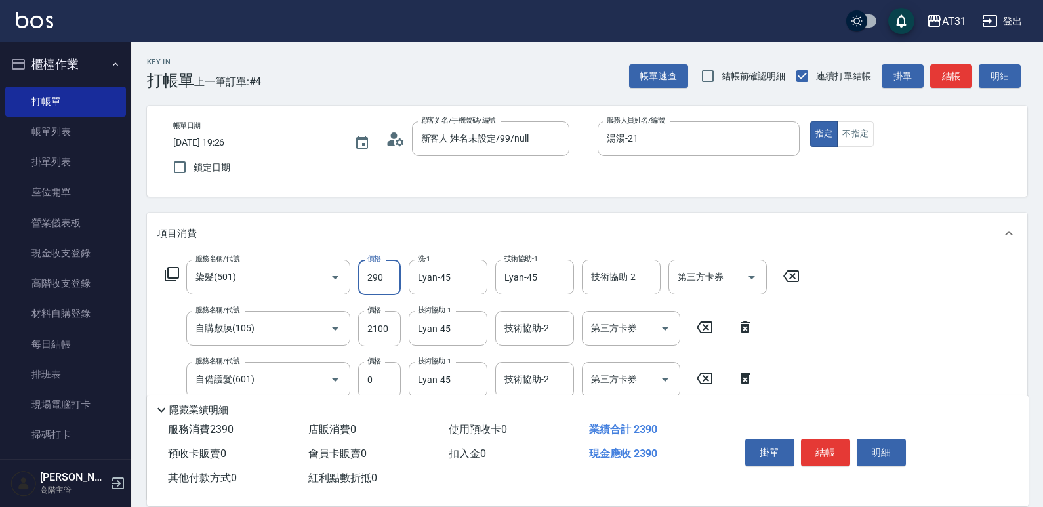
type input "500"
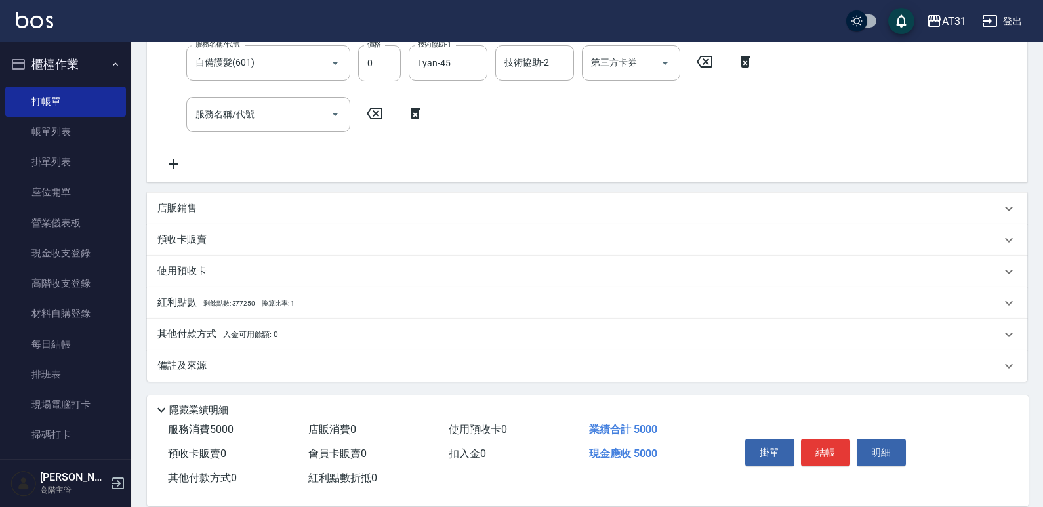
scroll to position [318, 0]
type input "2900"
click at [182, 332] on p "其他付款方式 入金可用餘額: 0" at bounding box center [217, 334] width 121 height 14
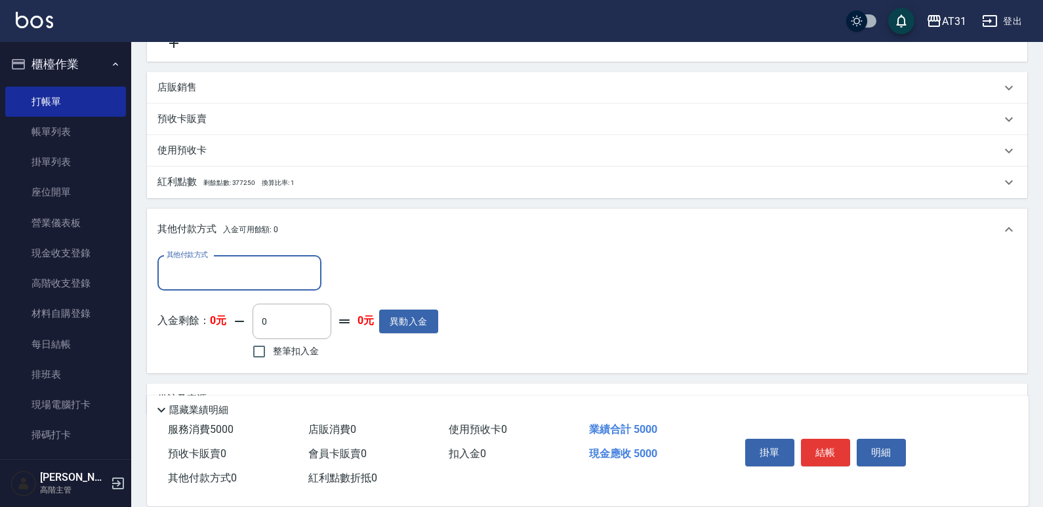
scroll to position [449, 0]
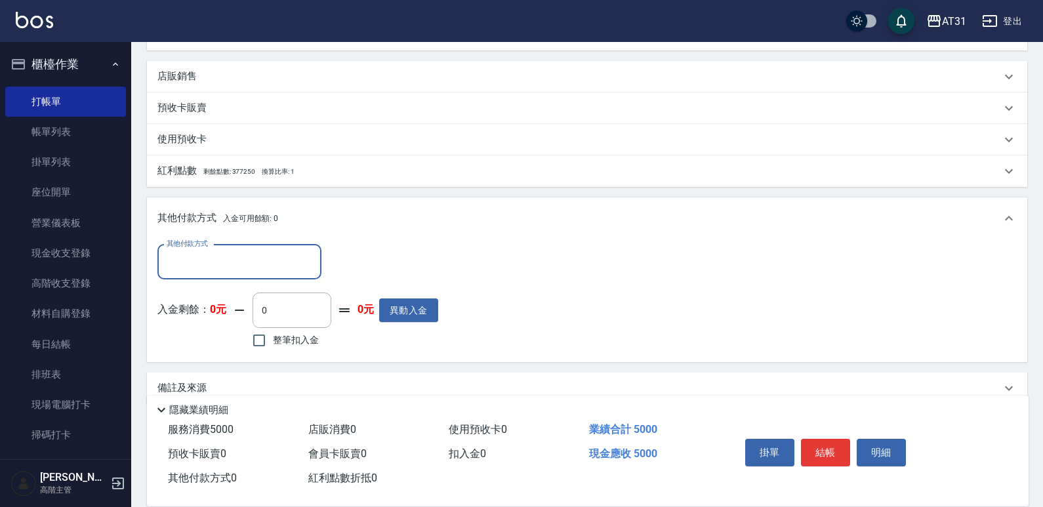
click at [209, 274] on div "其他付款方式" at bounding box center [239, 262] width 164 height 35
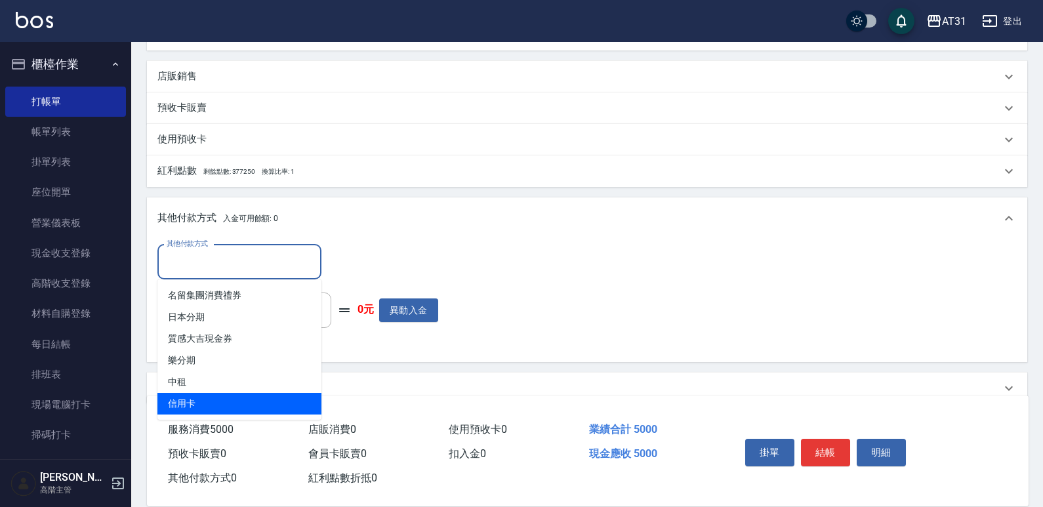
click at [209, 409] on span "信用卡" at bounding box center [239, 404] width 164 height 22
type input "信用卡"
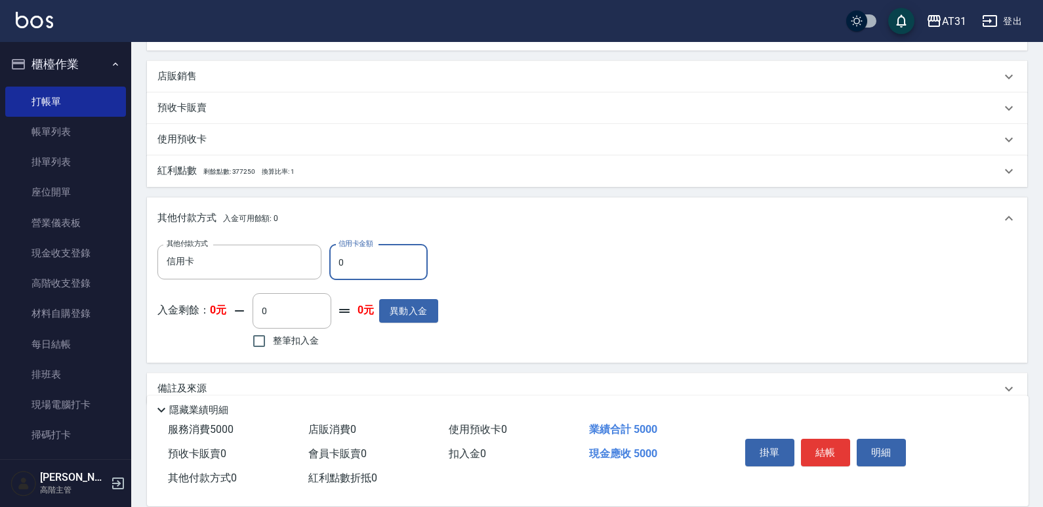
drag, startPoint x: 356, startPoint y: 259, endPoint x: 336, endPoint y: 259, distance: 19.7
click at [336, 259] on input "0" at bounding box center [378, 262] width 98 height 35
type input "5"
type input "490"
type input "50"
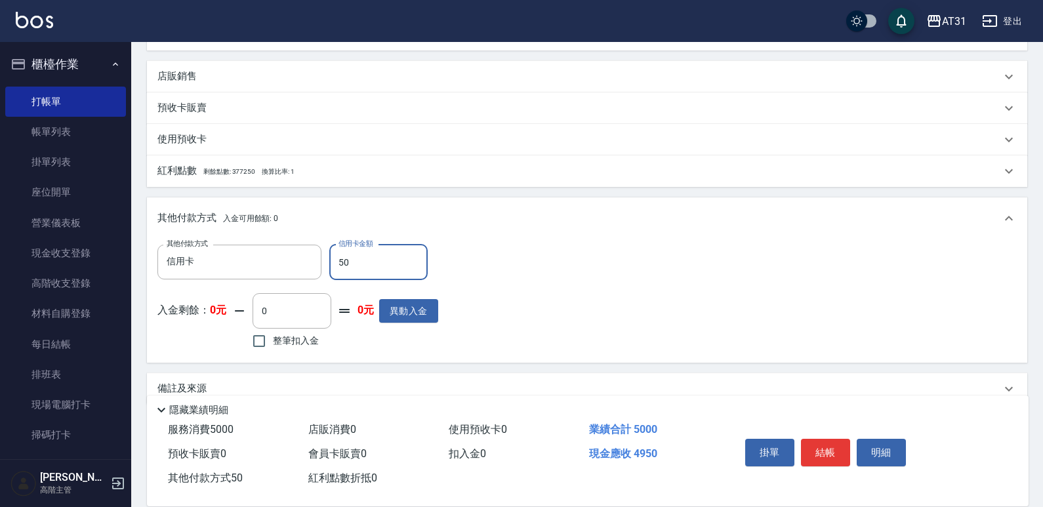
type input "450"
type input "500"
type input "0"
type input "5000"
click at [810, 446] on button "結帳" at bounding box center [825, 453] width 49 height 28
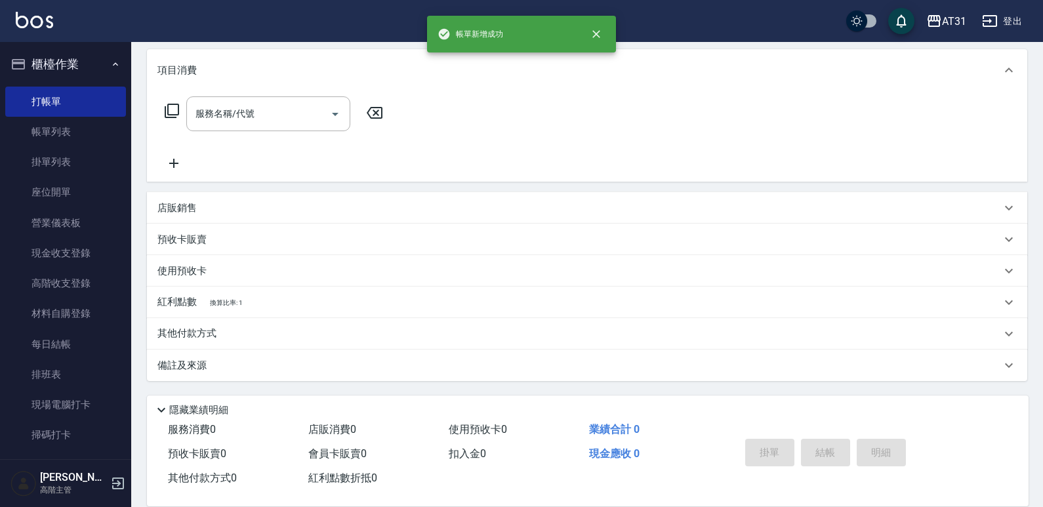
scroll to position [0, 0]
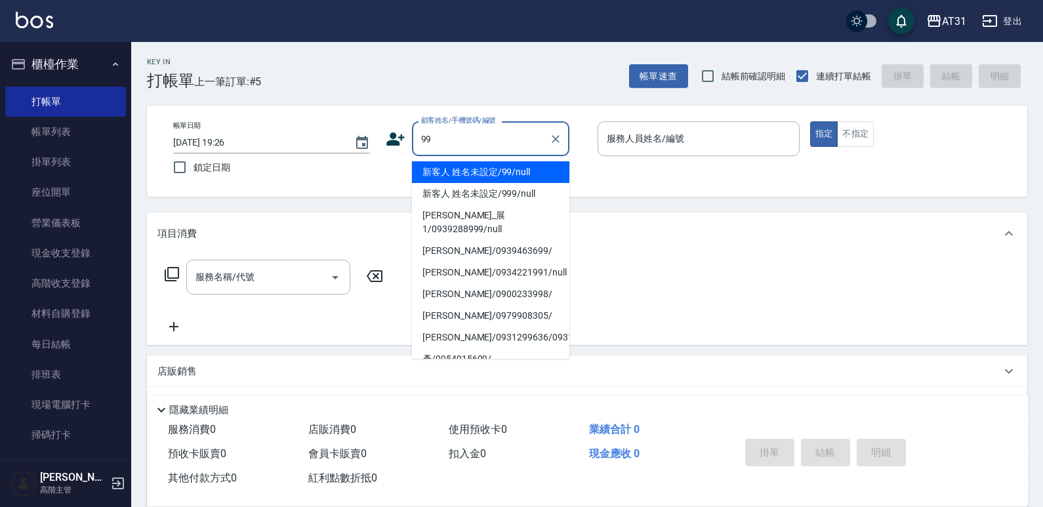
type input "新客人 姓名未設定/99/null"
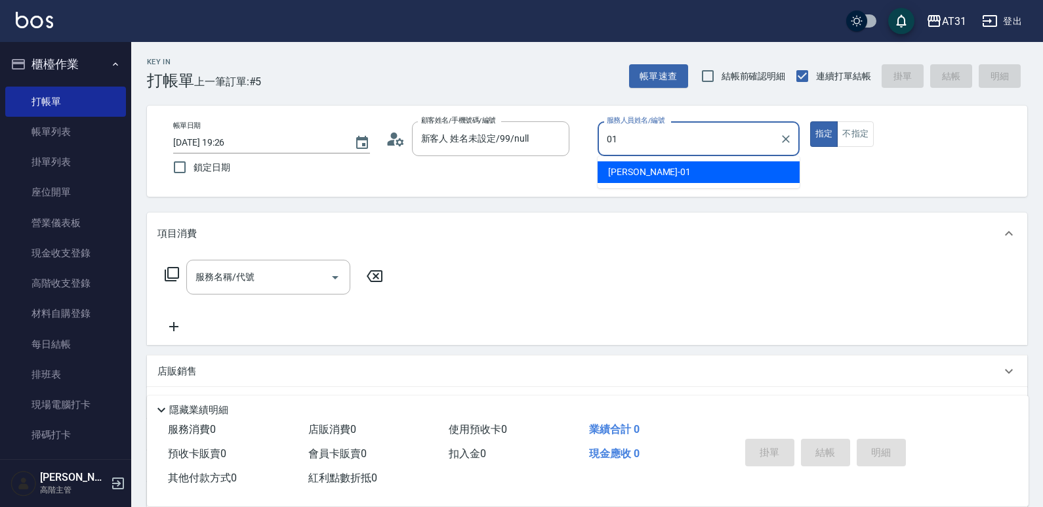
type input "[PERSON_NAME]-01"
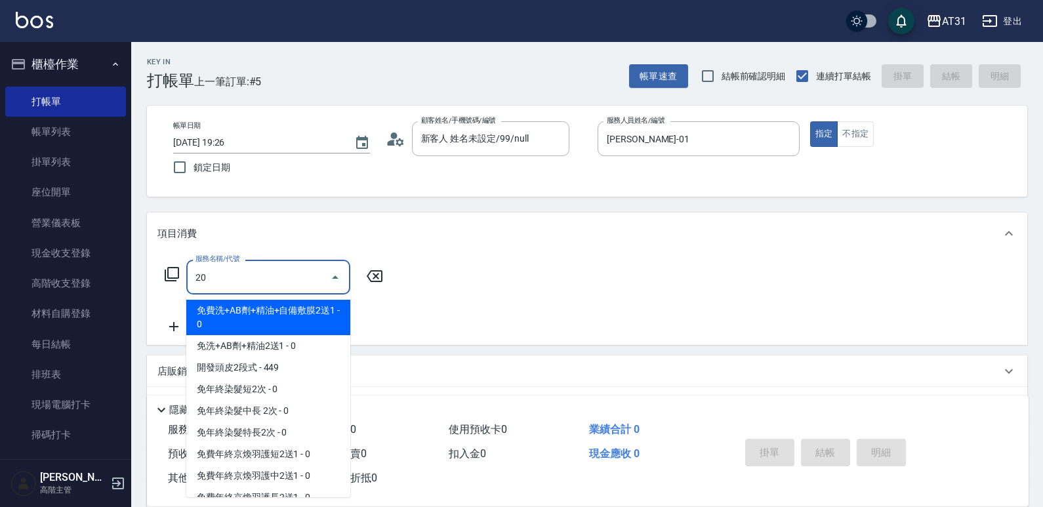
type input "201"
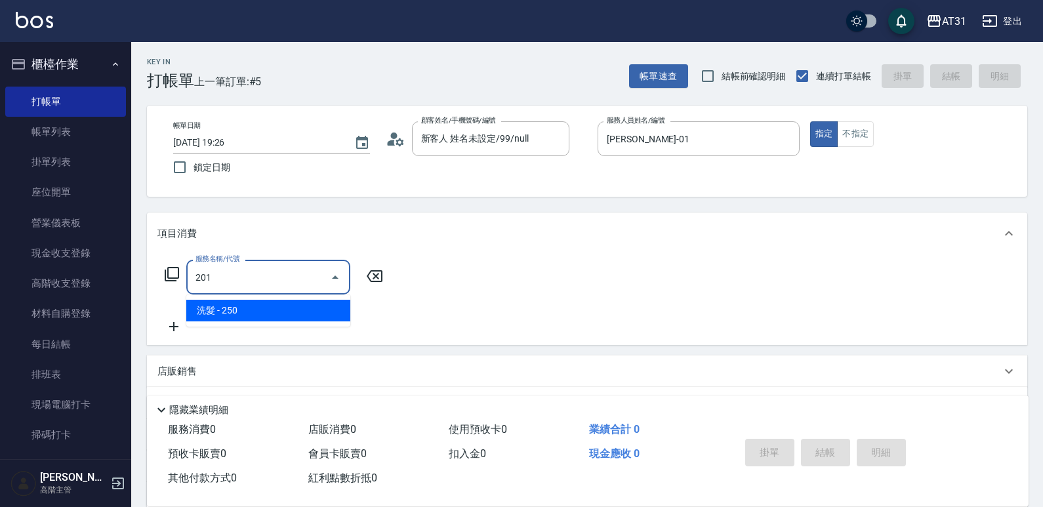
type input "20"
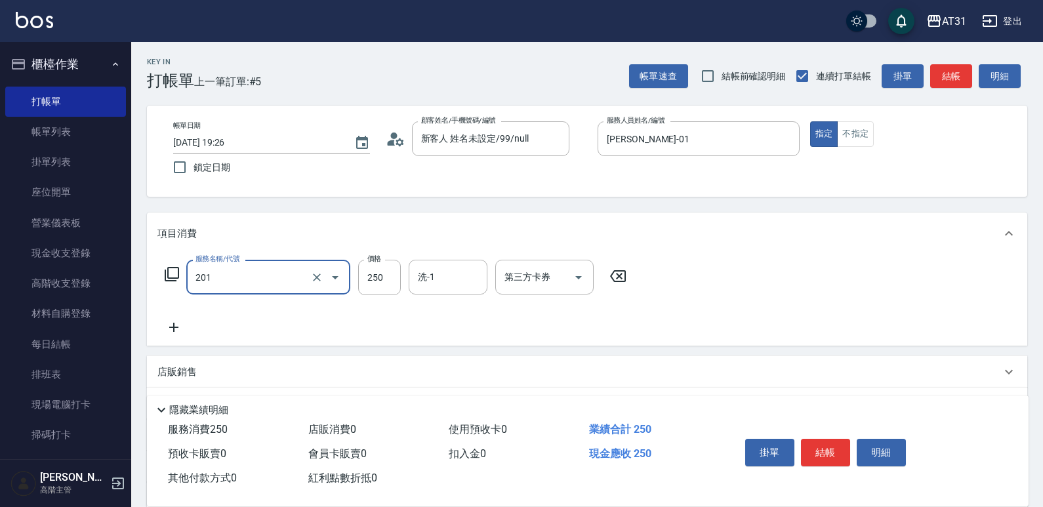
type input "洗髮(201)"
type input "3"
type input "0"
type input "30"
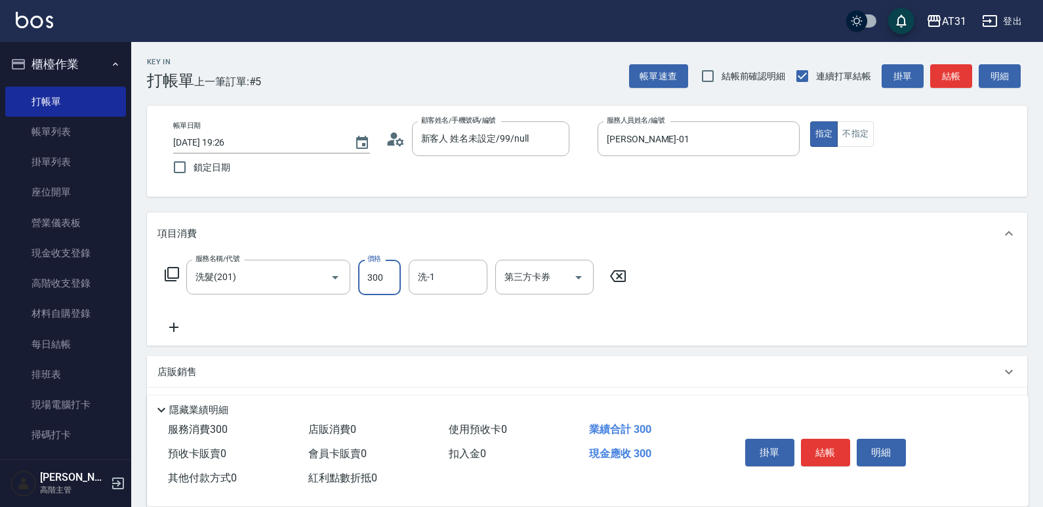
type input "300"
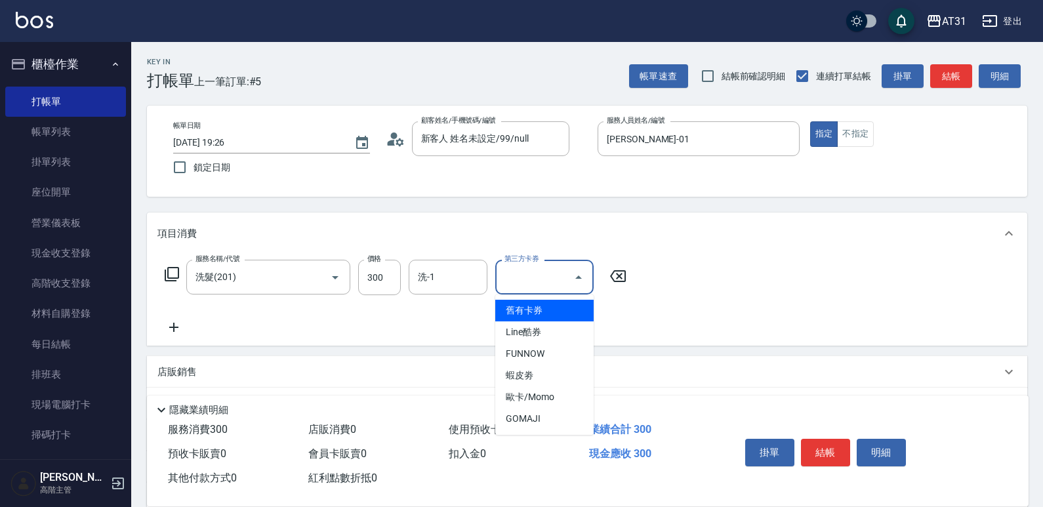
type input "0"
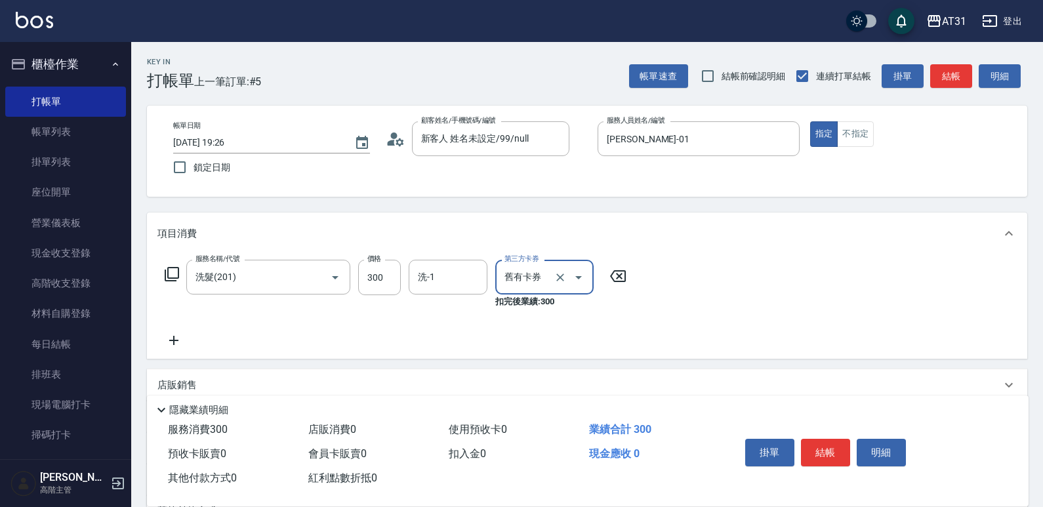
type input "舊有卡券"
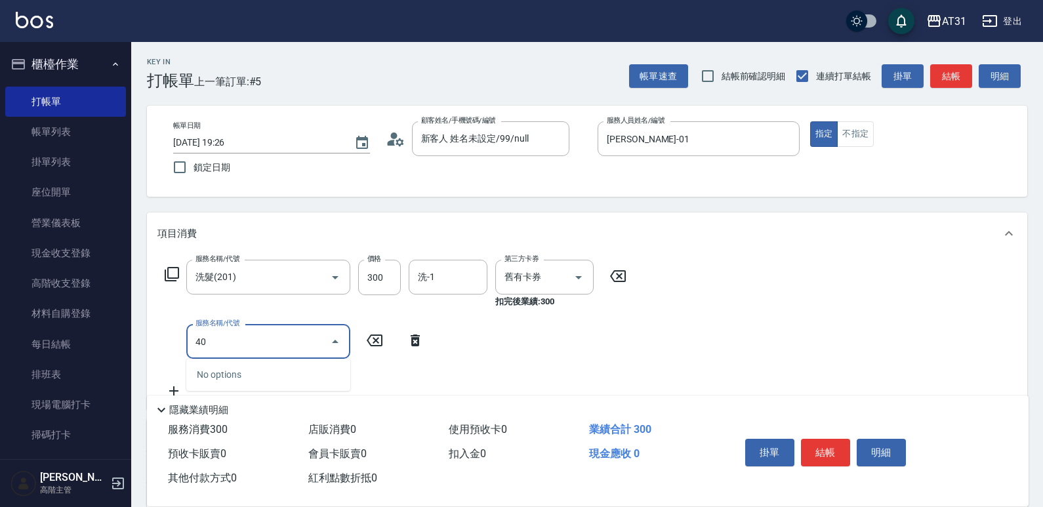
type input "401"
type input "20"
type input "剪髮(401)"
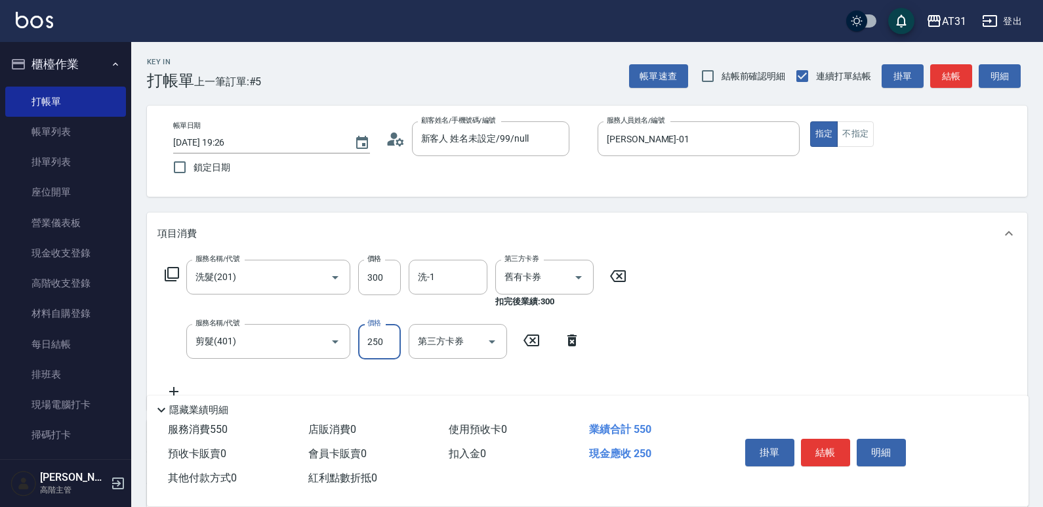
type input "0"
type input "30"
type input "300"
click at [561, 274] on icon "Clear" at bounding box center [560, 277] width 13 height 13
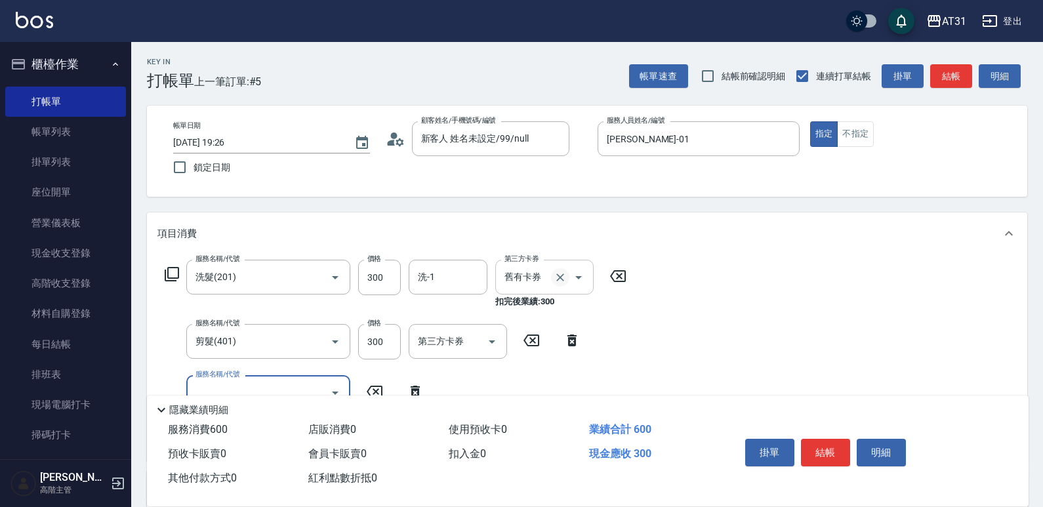
type input "60"
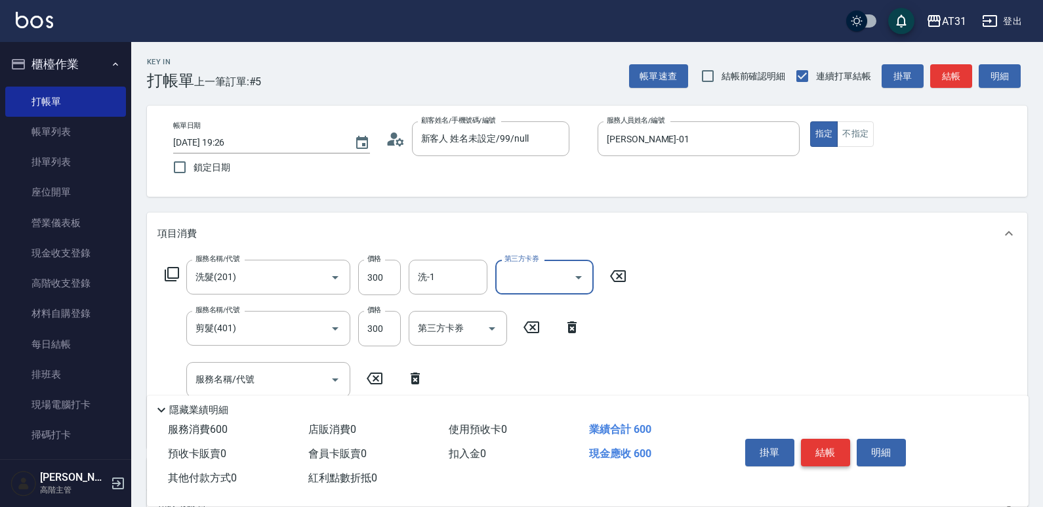
click at [828, 452] on button "結帳" at bounding box center [825, 453] width 49 height 28
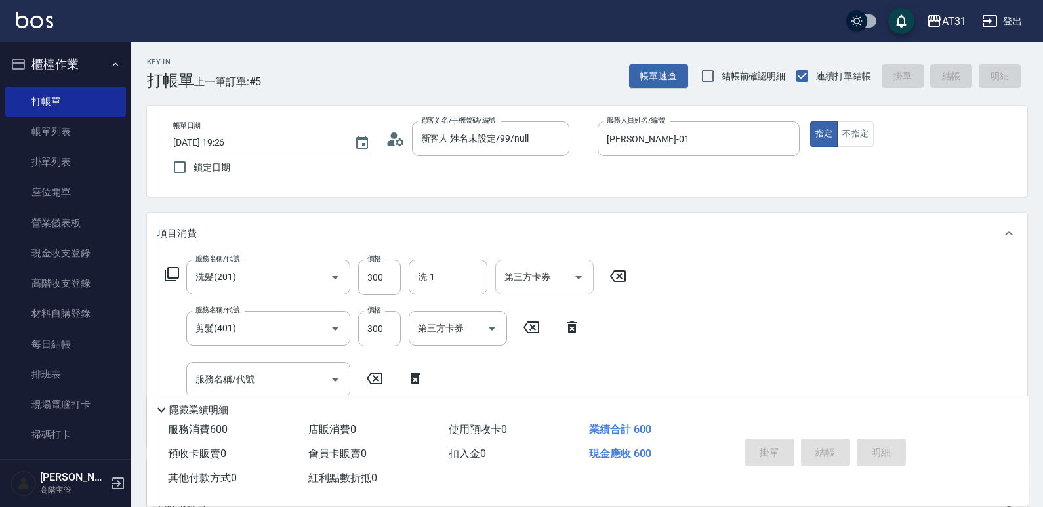
type input "0"
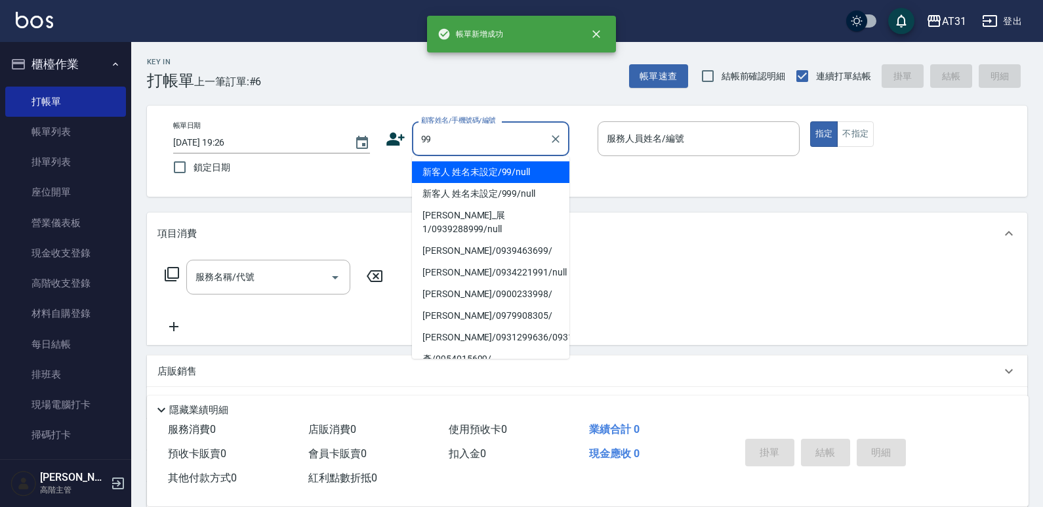
type input "新客人 姓名未設定/99/null"
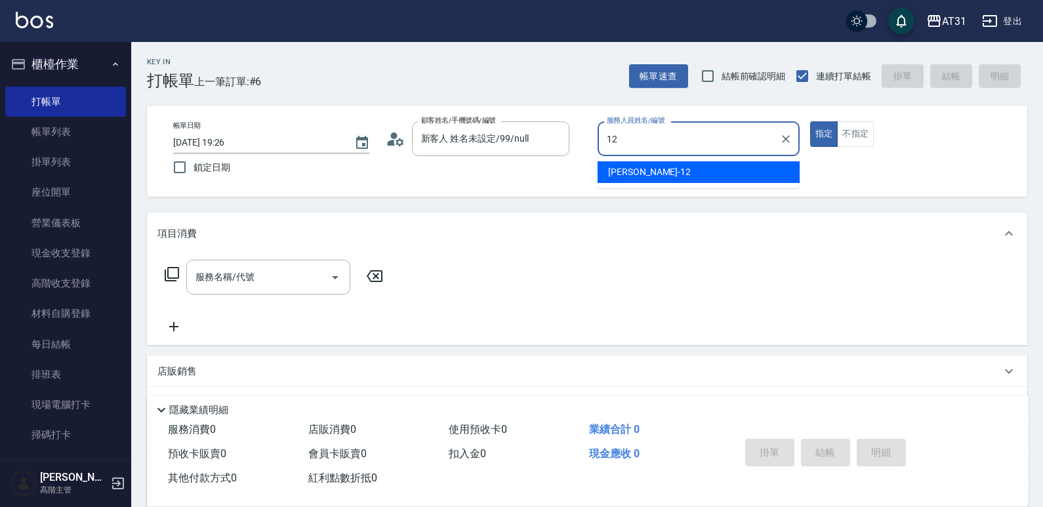
type input "[PERSON_NAME]-12"
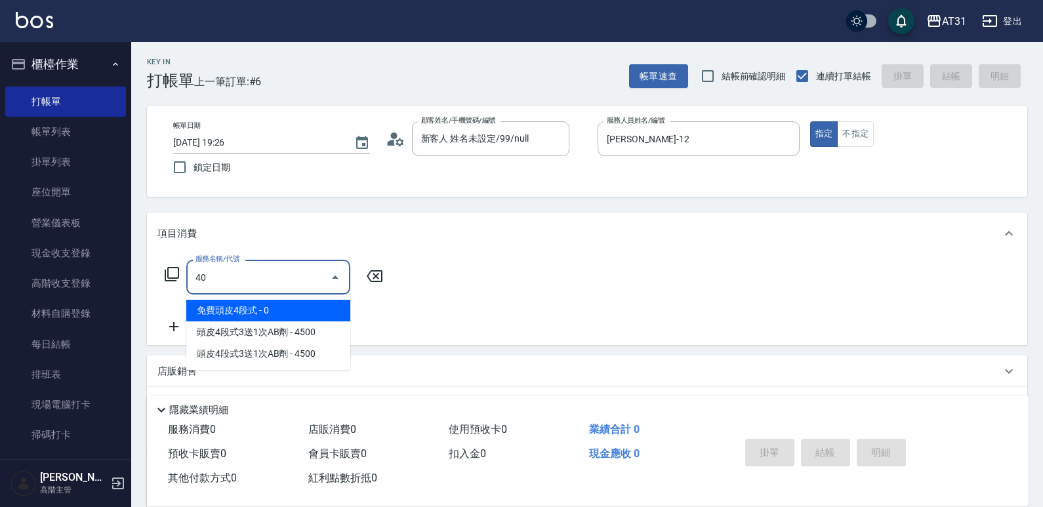
type input "401"
type input "20"
type input "剪髮(401)"
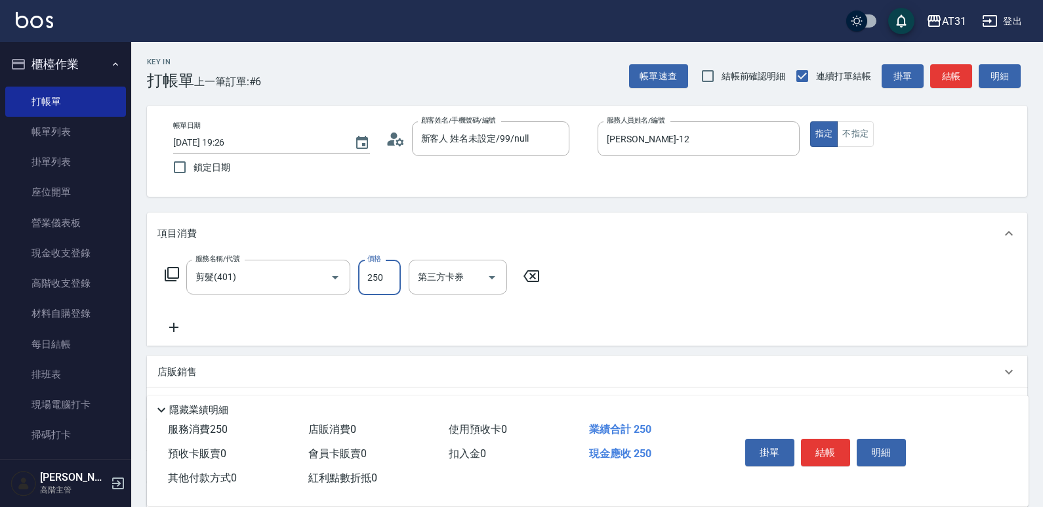
type input "0"
type input "30"
type input "300"
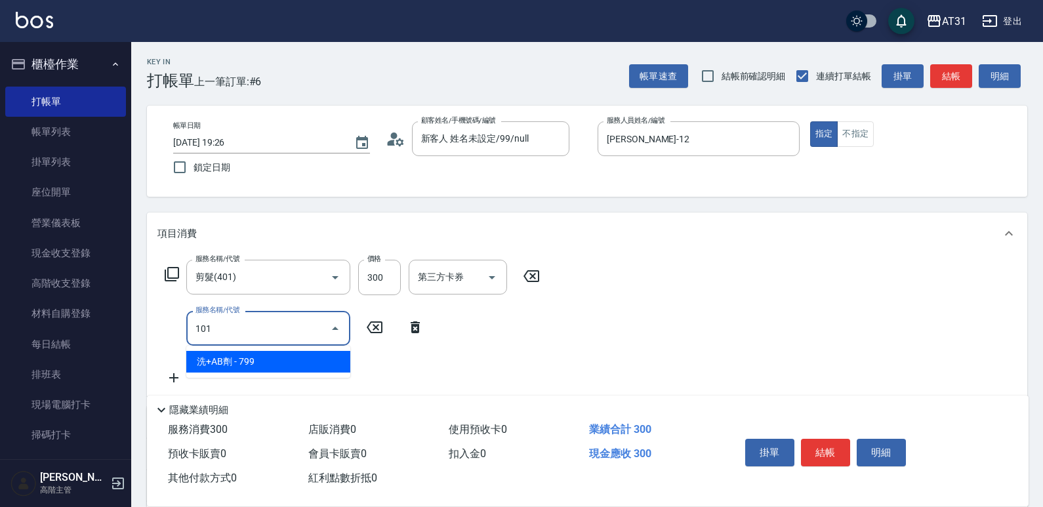
type input "101"
click at [801, 439] on button "結帳" at bounding box center [825, 453] width 49 height 28
click at [812, 450] on div "掛單 結帳 明細" at bounding box center [825, 454] width 171 height 41
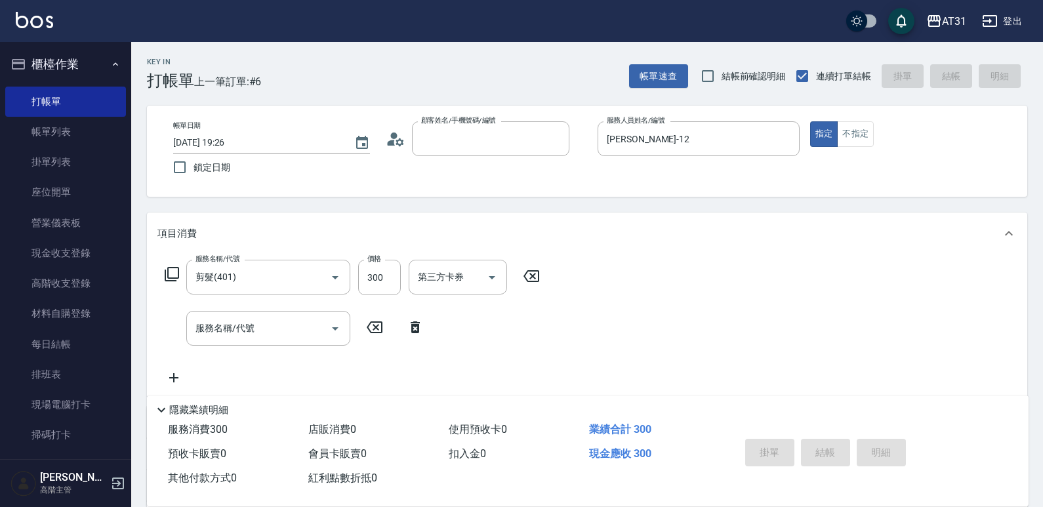
type input "[DATE] 19:27"
type input "0"
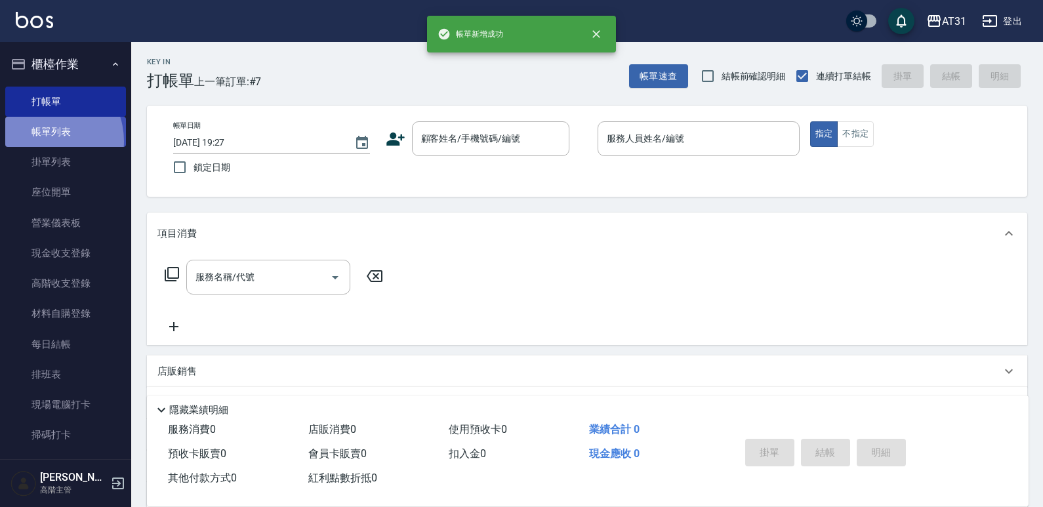
click at [44, 141] on link "帳單列表" at bounding box center [65, 132] width 121 height 30
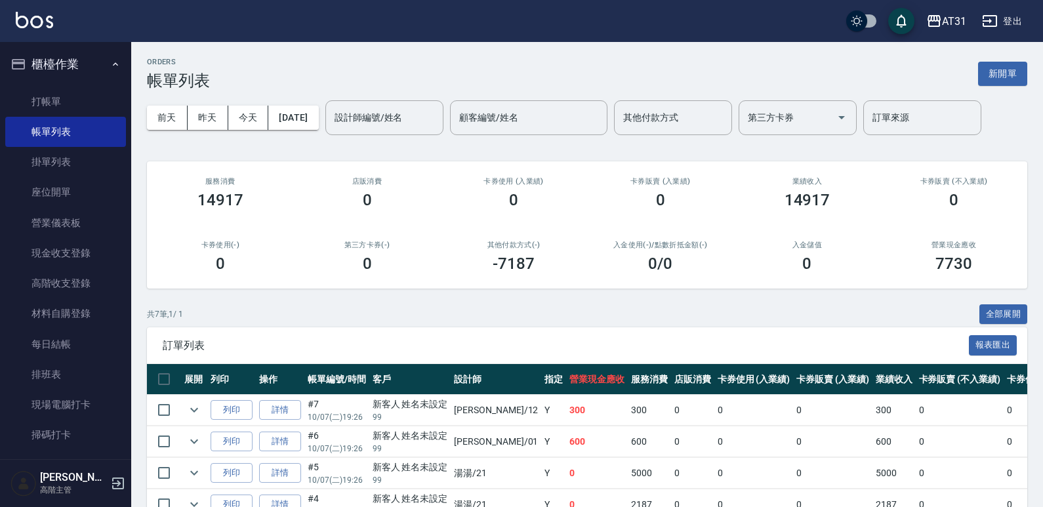
click at [275, 409] on link "詳情" at bounding box center [280, 410] width 42 height 20
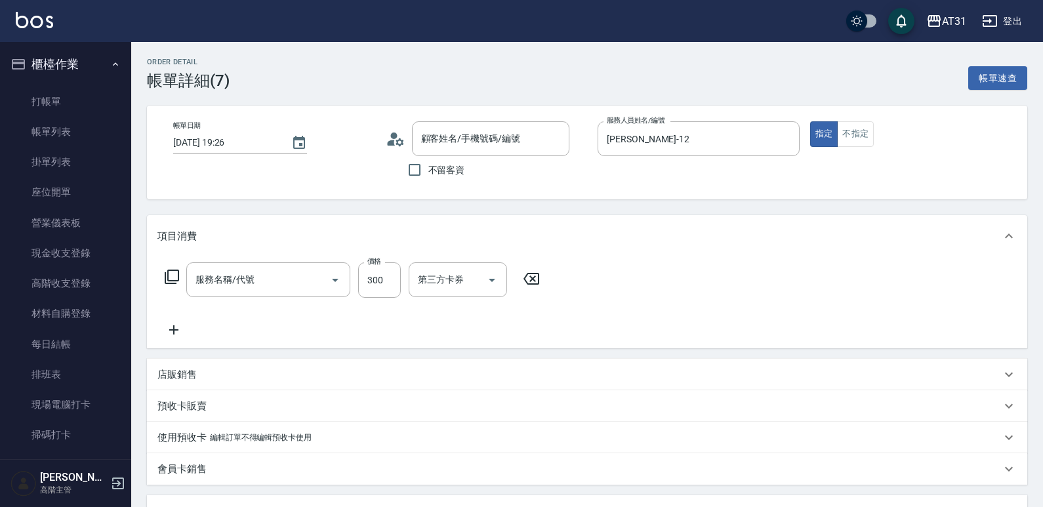
type input "[DATE] 19:26"
type input "[PERSON_NAME]-12"
type input "30"
type input "剪髮(401)"
type input "新客人 姓名未設定/99/null"
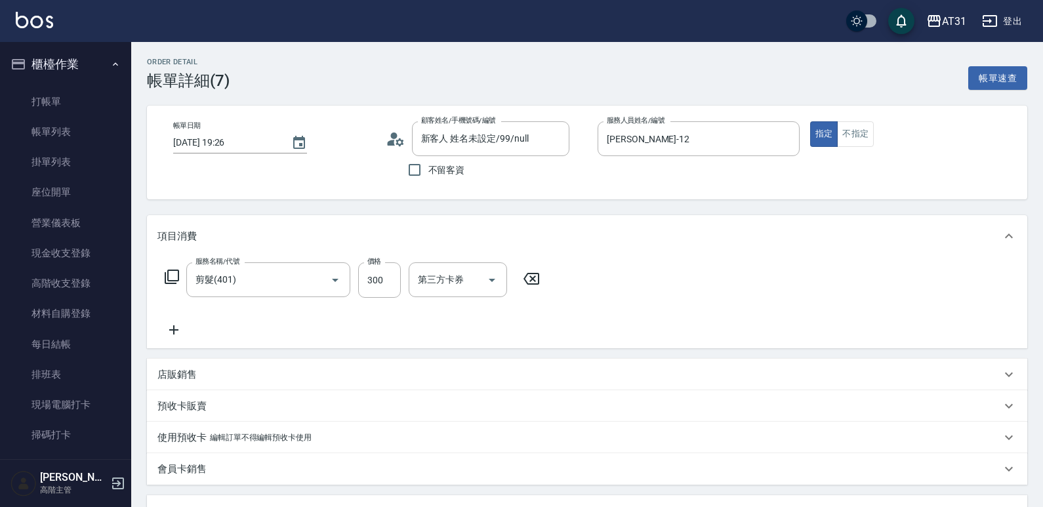
click at [180, 335] on icon at bounding box center [173, 330] width 33 height 16
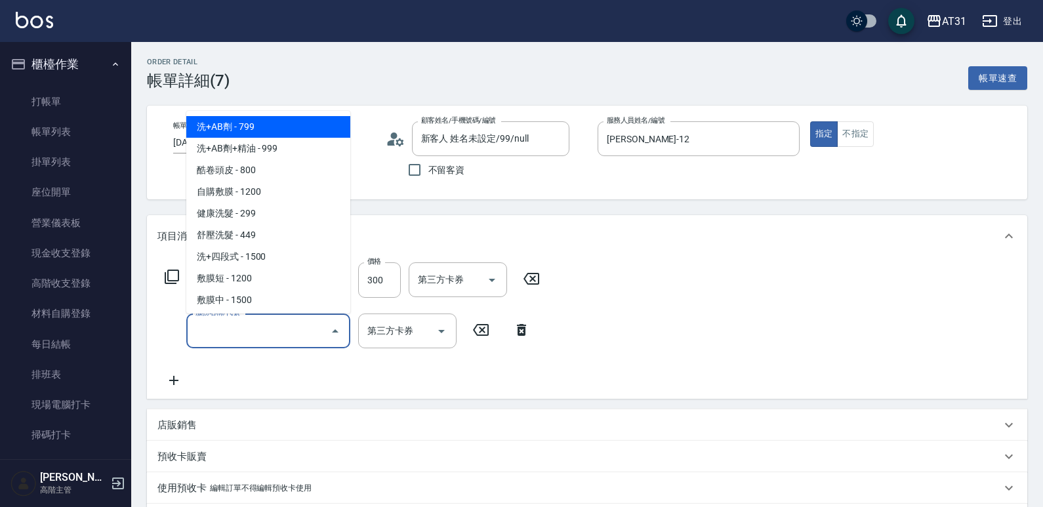
click at [204, 343] on input "服務名稱/代號" at bounding box center [258, 331] width 133 height 23
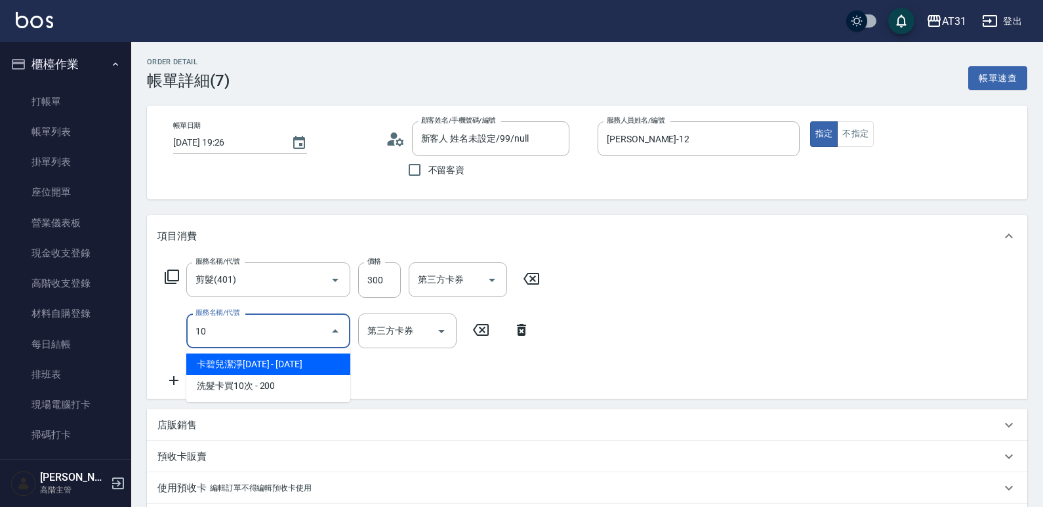
type input "101"
type input "100"
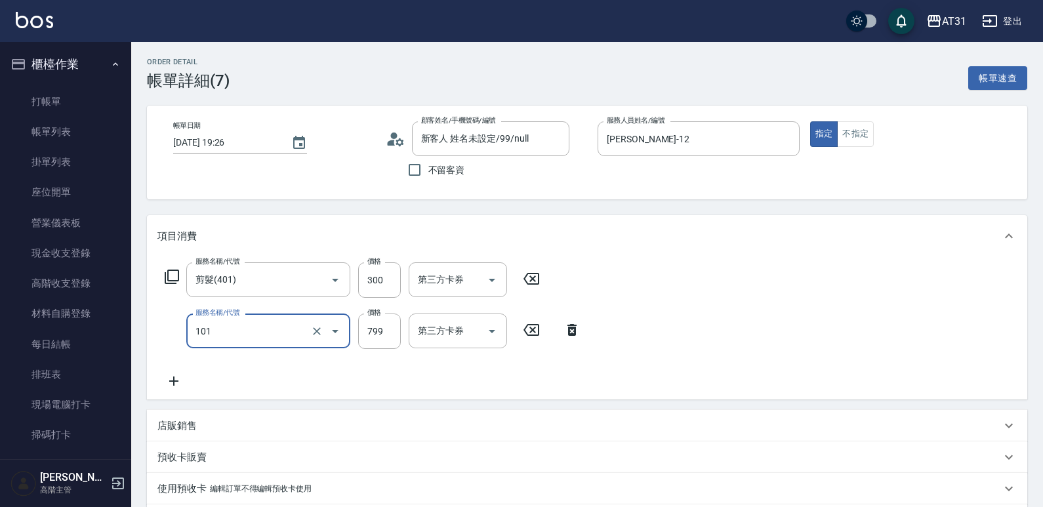
type input "洗+AB劑(101)"
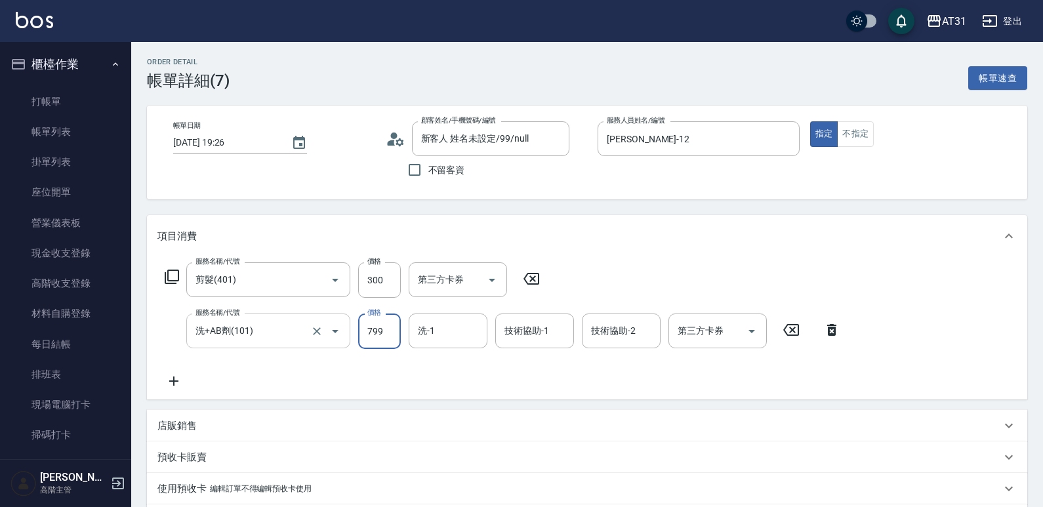
type input "30"
type input "80"
type input "110"
type input "800"
type input "鳳梨-41"
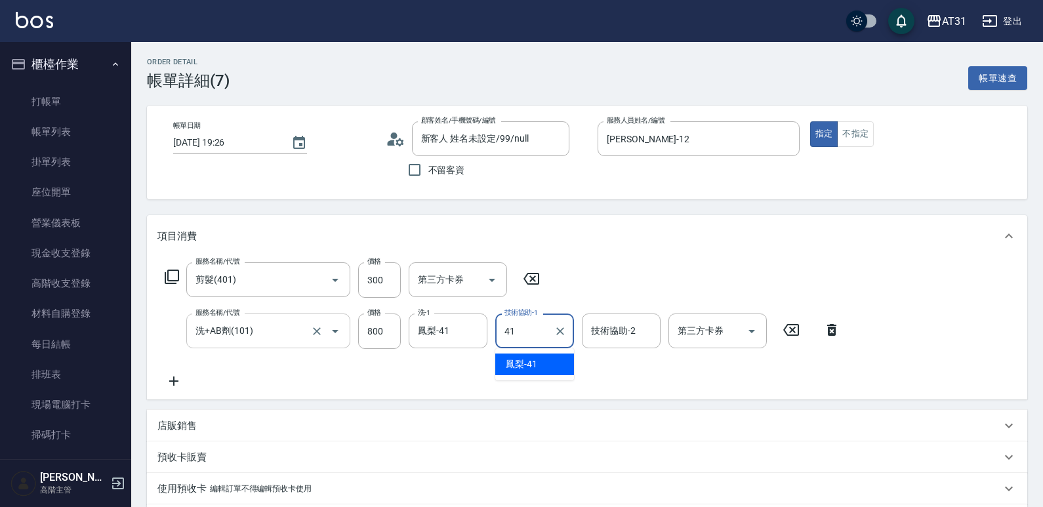
type input "鳳梨-41"
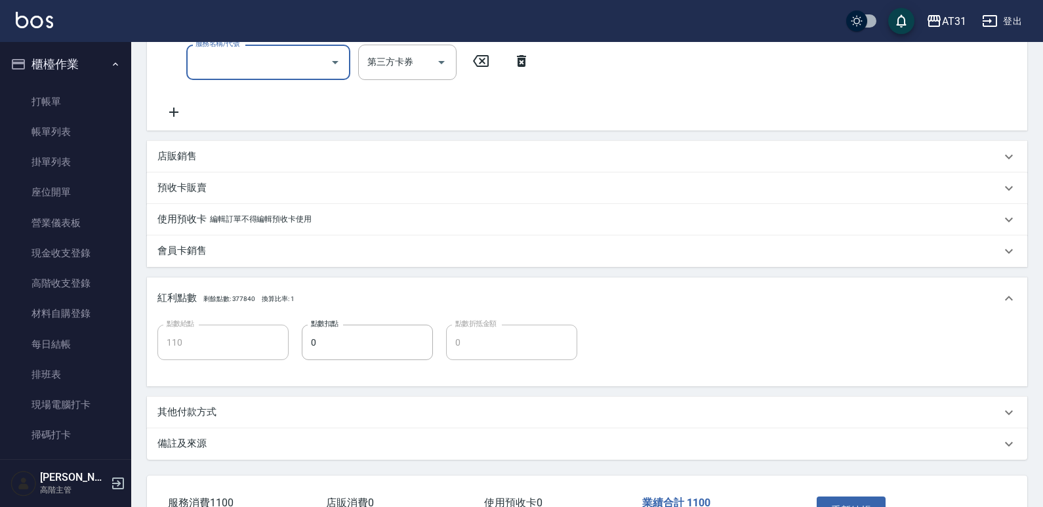
scroll to position [415, 0]
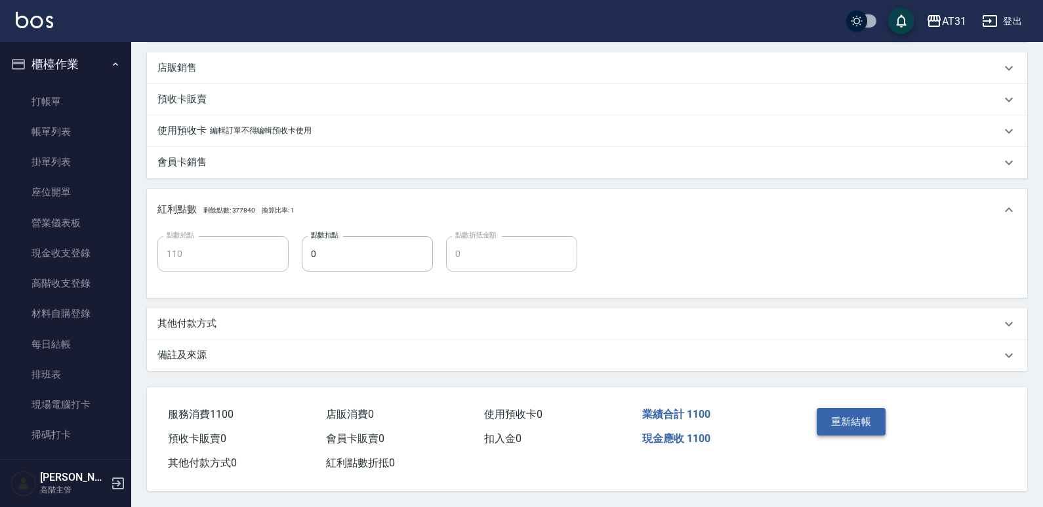
click at [867, 415] on button "重新結帳" at bounding box center [852, 422] width 70 height 28
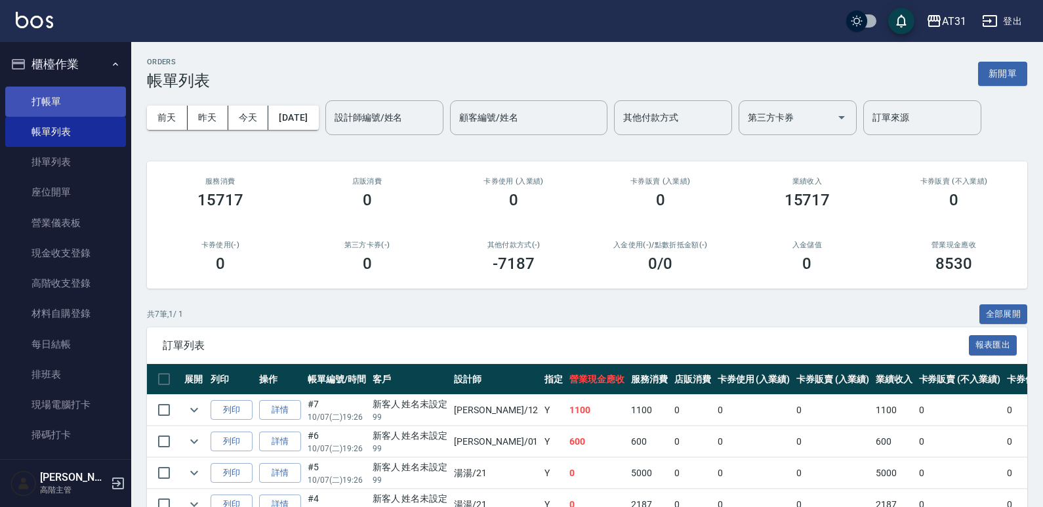
click at [56, 106] on link "打帳單" at bounding box center [65, 102] width 121 height 30
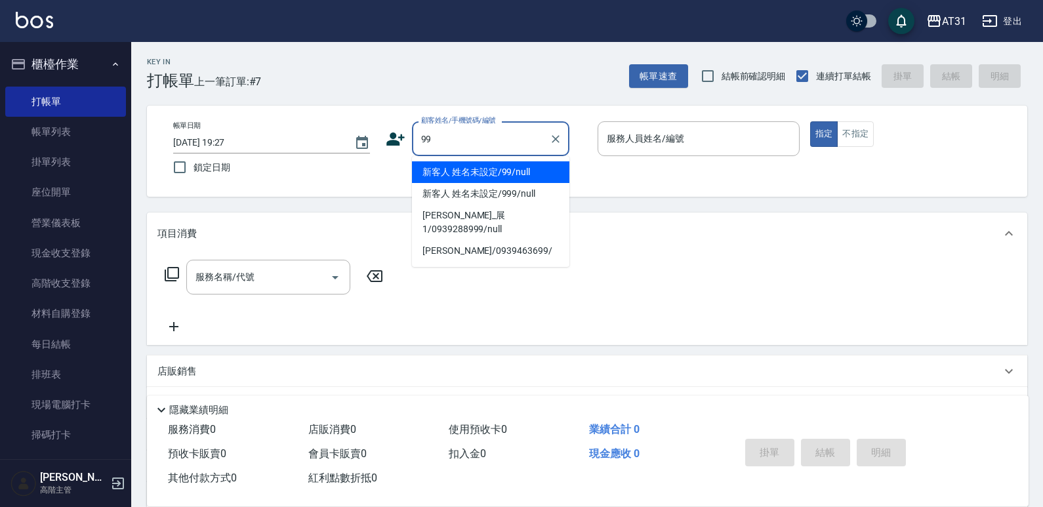
type input "新客人 姓名未設定/99/null"
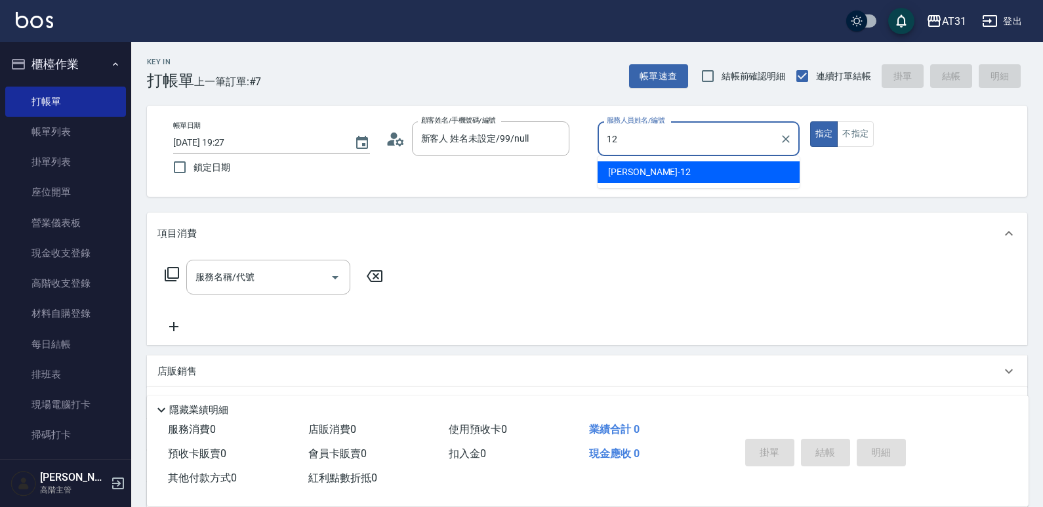
type input "[PERSON_NAME]-12"
type button "true"
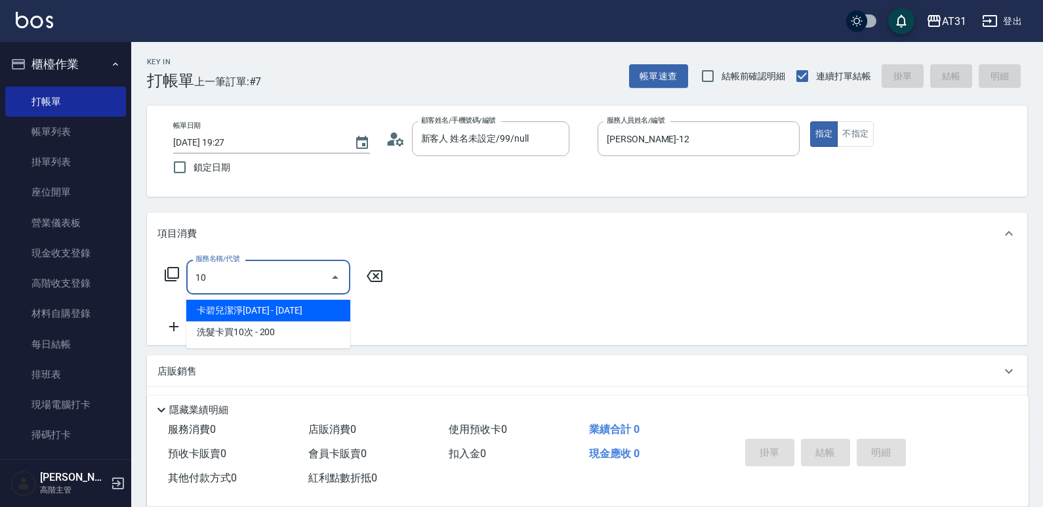
type input "108"
type input "150"
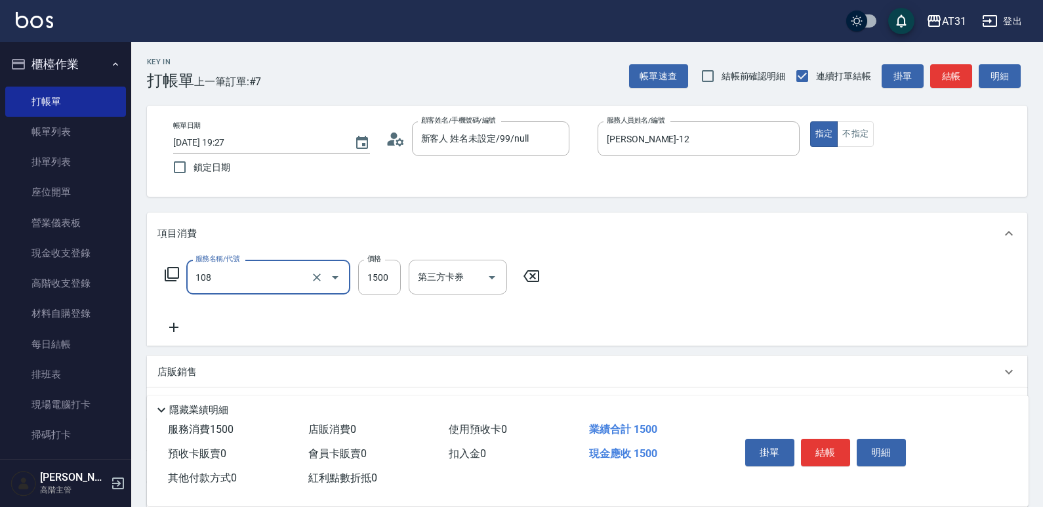
type input "洗+四段式(108)"
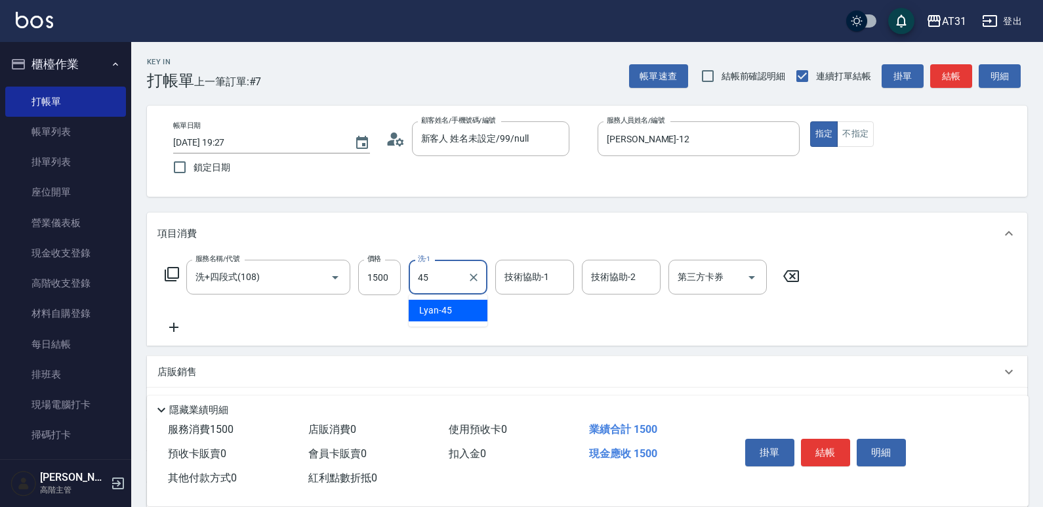
type input "Lyan-45"
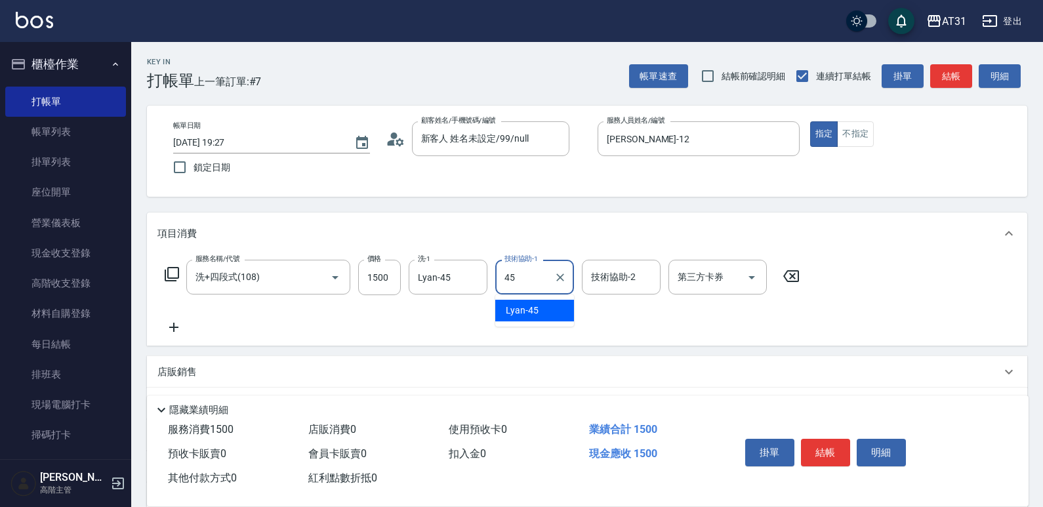
type input "Lyan-45"
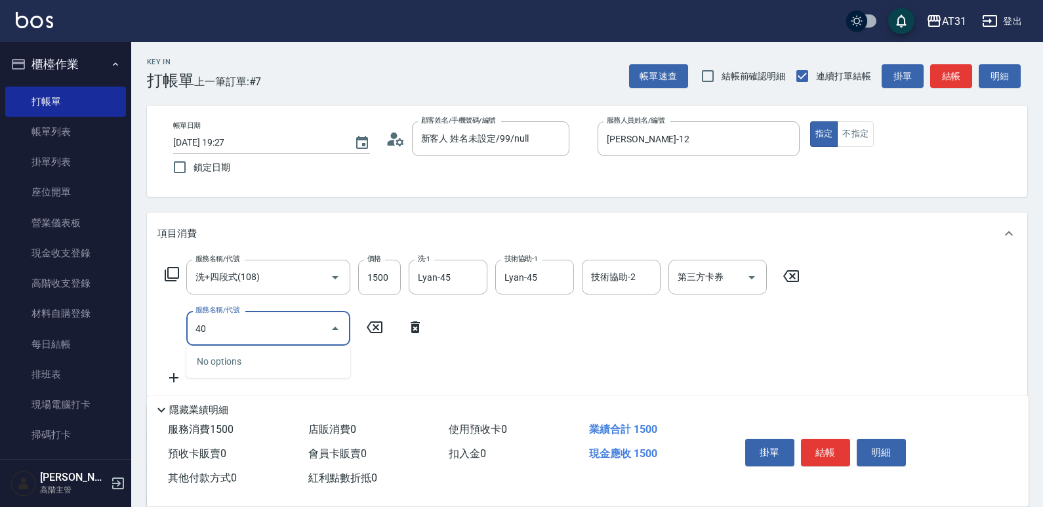
type input "401"
type input "170"
type input "剪髮(401)"
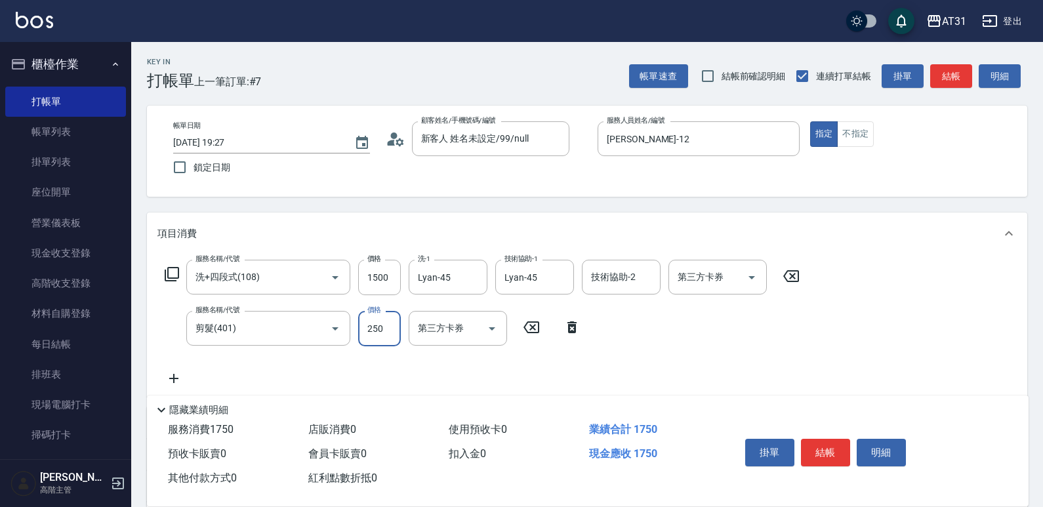
type input "150"
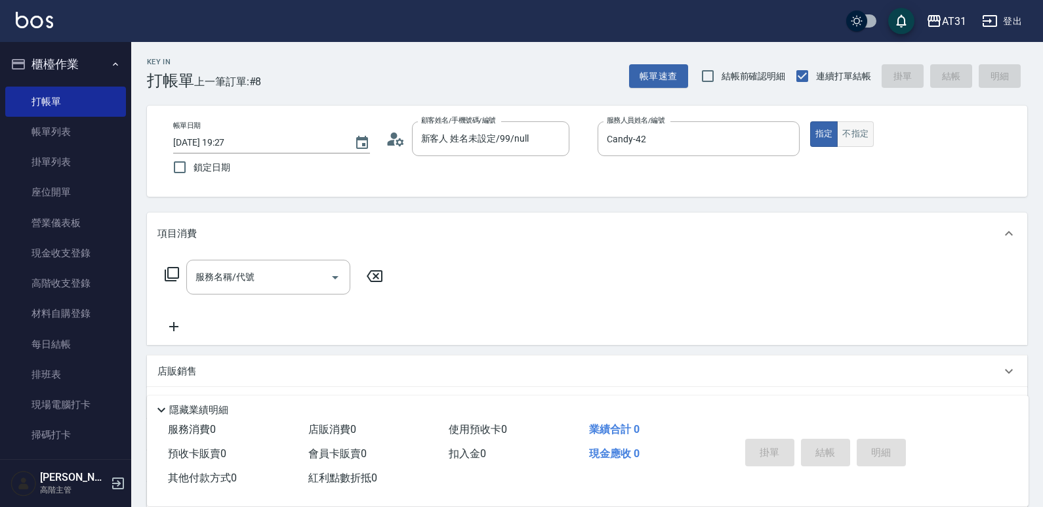
click at [846, 136] on button "不指定" at bounding box center [855, 134] width 37 height 26
click at [282, 287] on input "服務名稱/代號" at bounding box center [258, 277] width 133 height 23
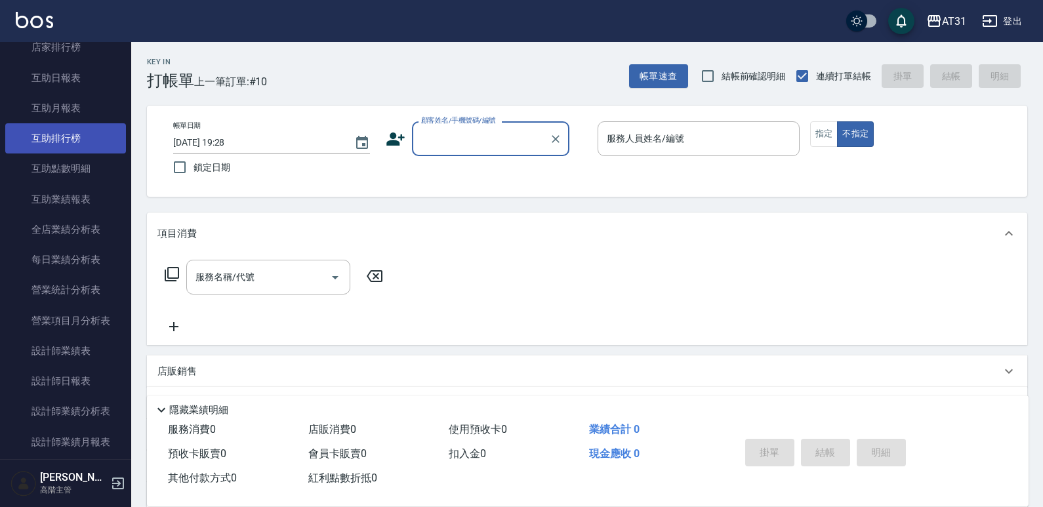
scroll to position [722, 0]
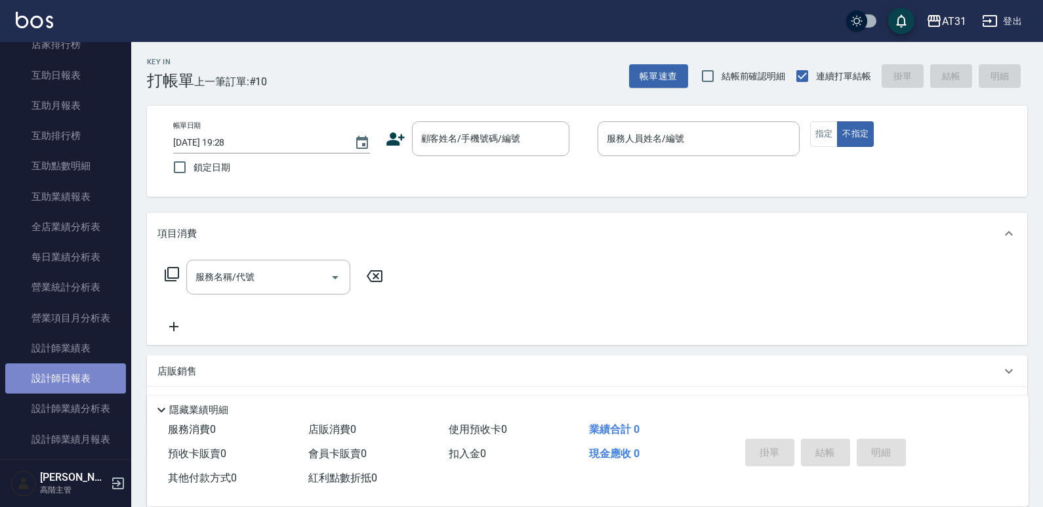
click at [88, 371] on link "設計師日報表" at bounding box center [65, 379] width 121 height 30
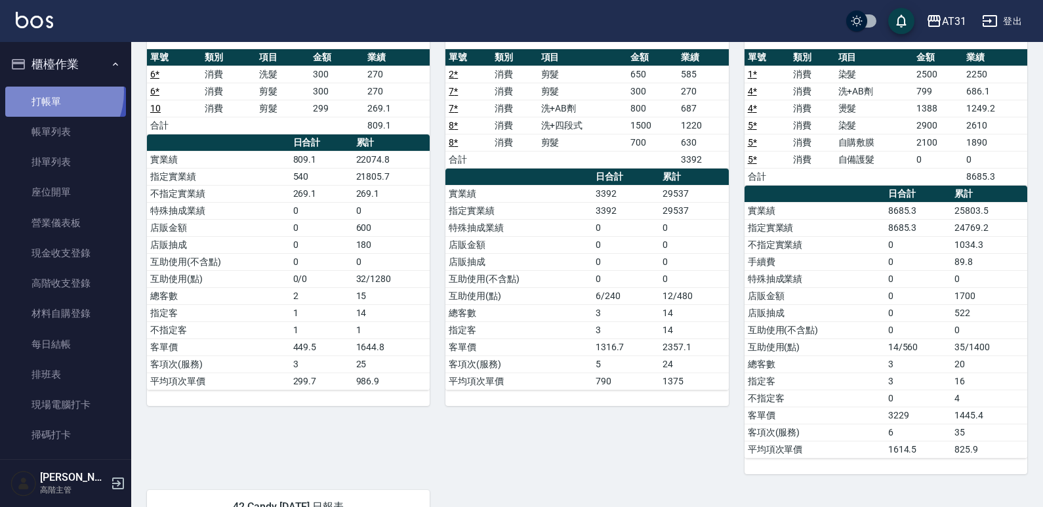
click at [49, 92] on link "打帳單" at bounding box center [65, 102] width 121 height 30
